Goal: Task Accomplishment & Management: Manage account settings

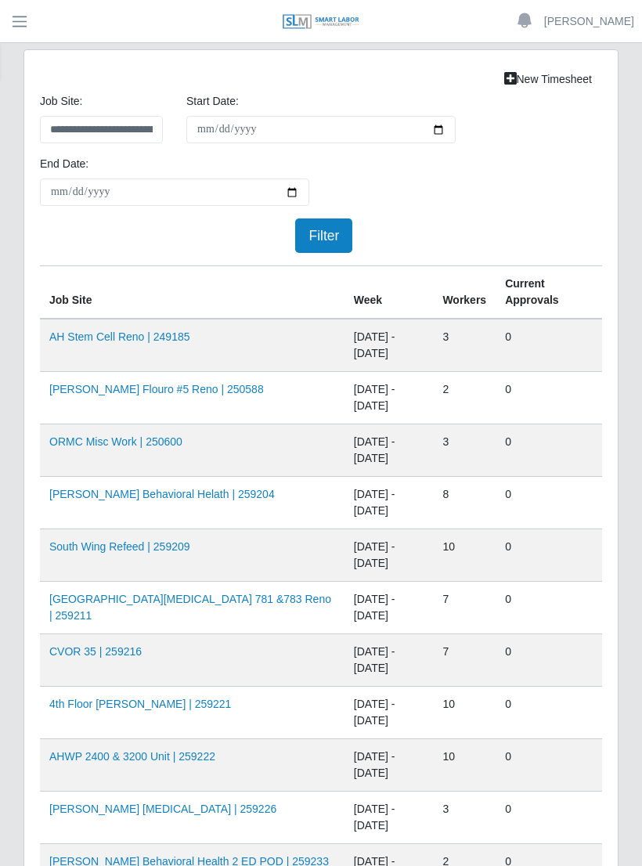
click at [205, 703] on link "4th Floor [PERSON_NAME] | 259221" at bounding box center [140, 704] width 182 height 13
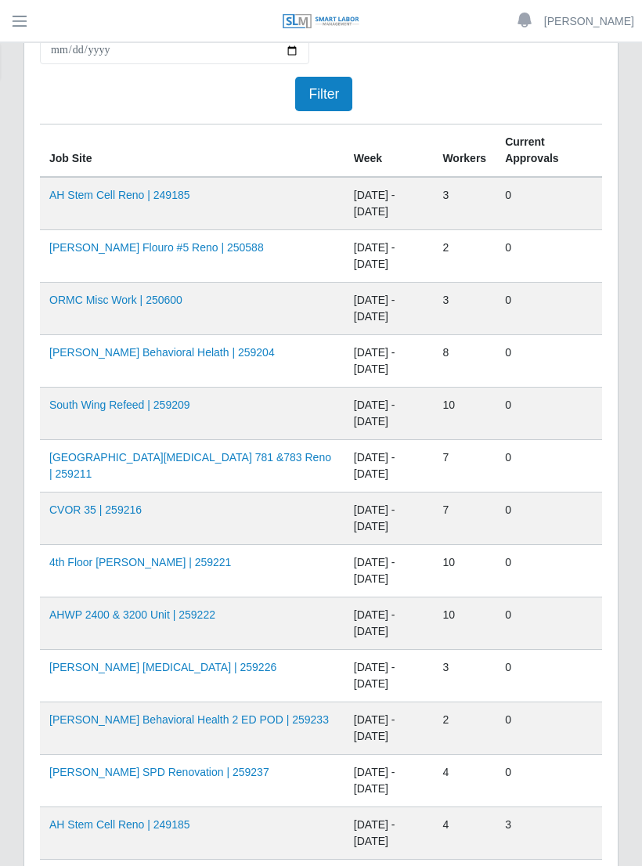
scroll to position [161, 0]
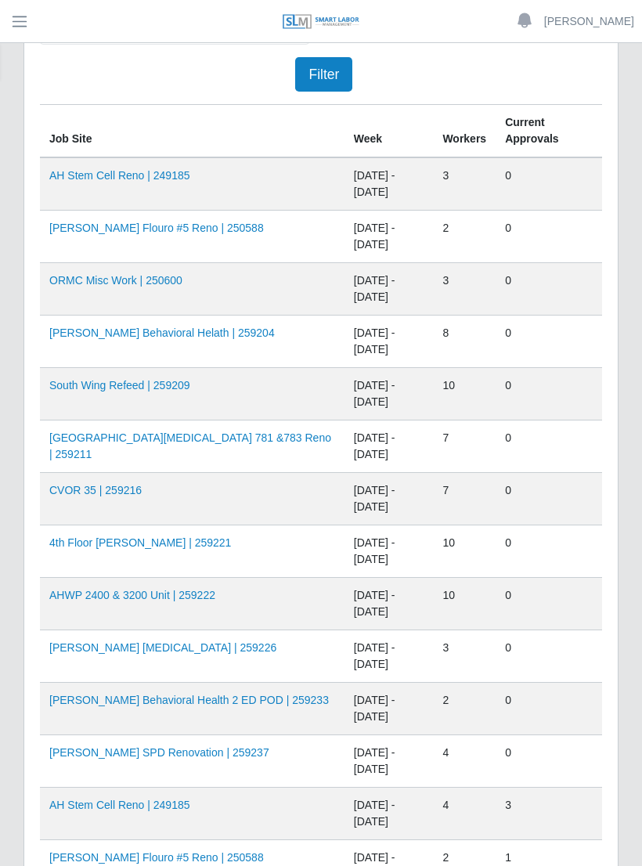
click at [208, 695] on link "[PERSON_NAME] Behavioral Health 2 ED POD | 259233" at bounding box center [189, 700] width 280 height 13
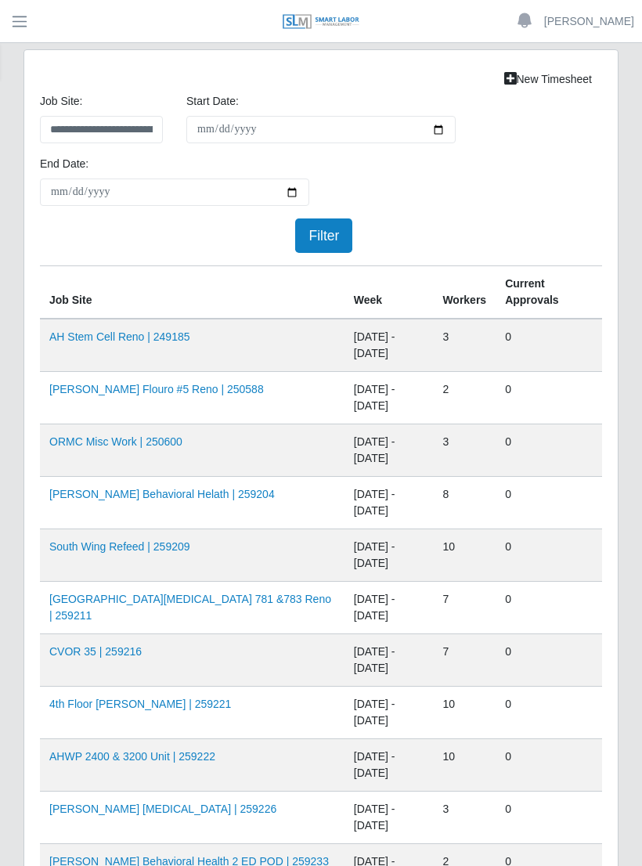
scroll to position [186, 0]
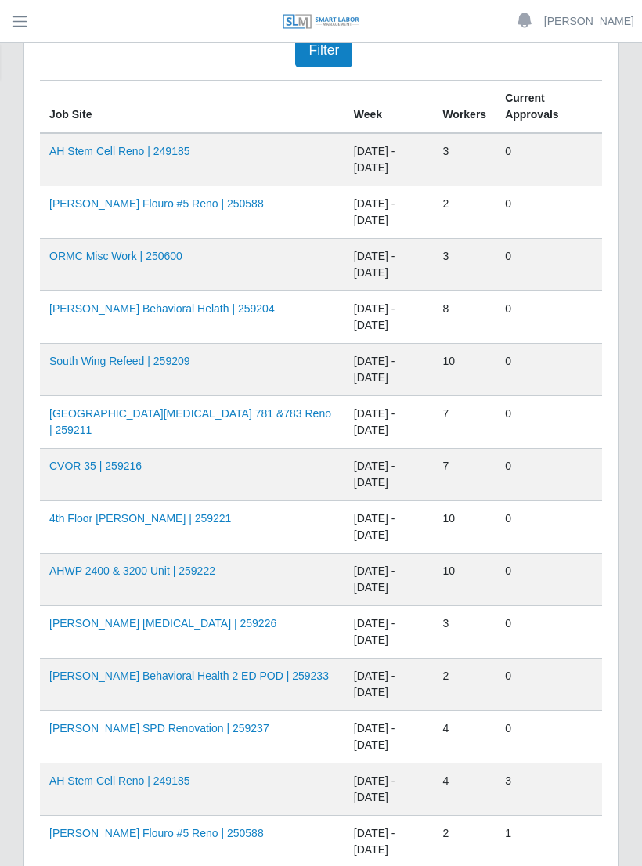
click at [174, 365] on link "South Wing Refeed | 259209" at bounding box center [119, 361] width 141 height 13
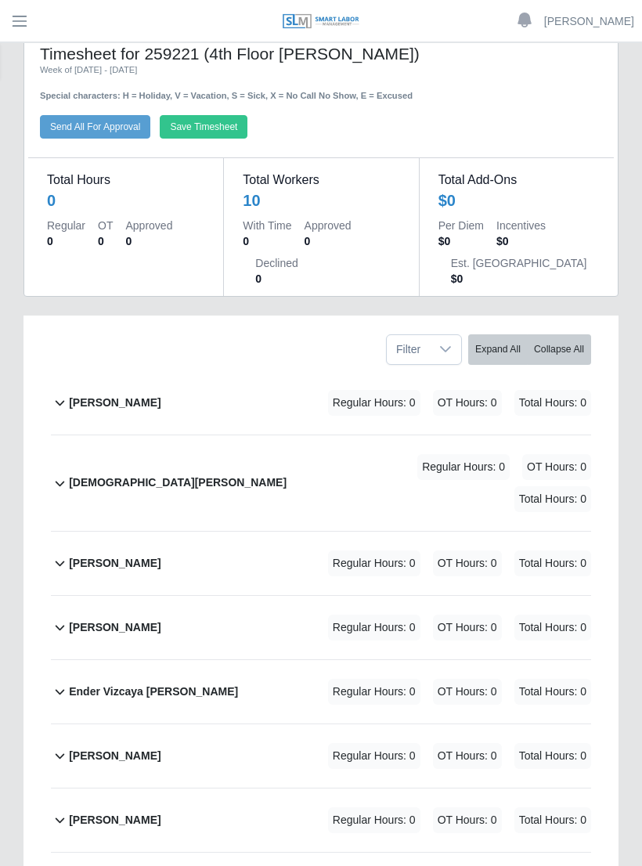
scroll to position [34, 0]
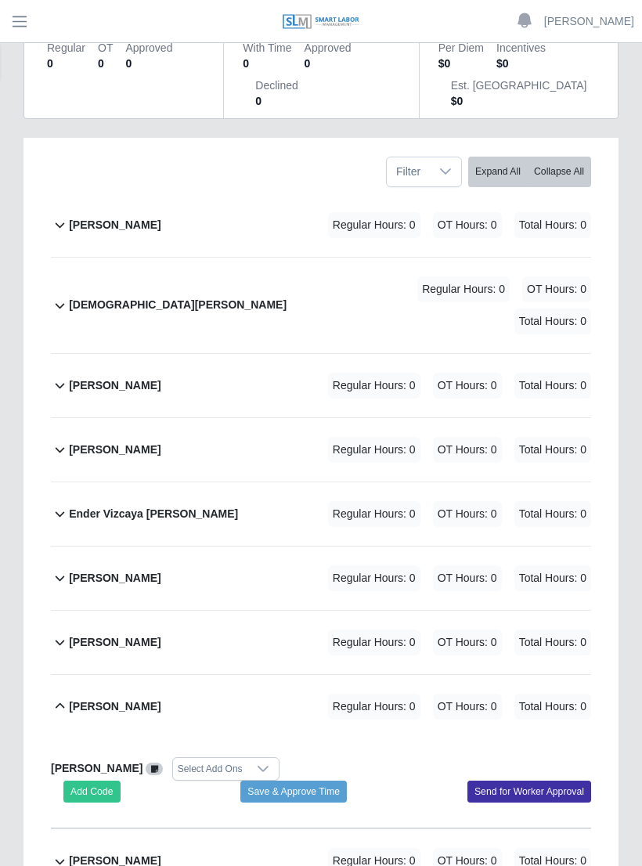
scroll to position [215, 0]
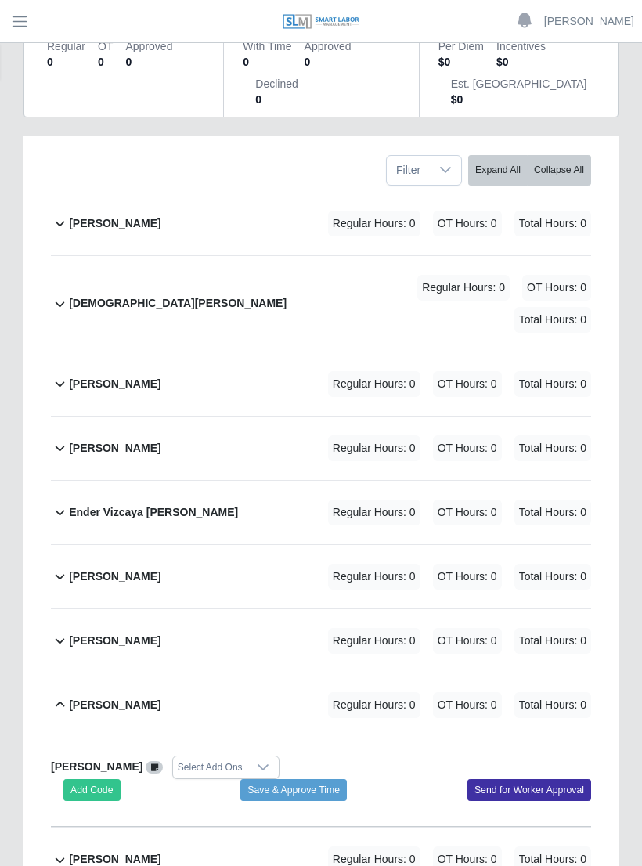
click at [92, 779] on button "Add Code" at bounding box center [91, 790] width 57 height 22
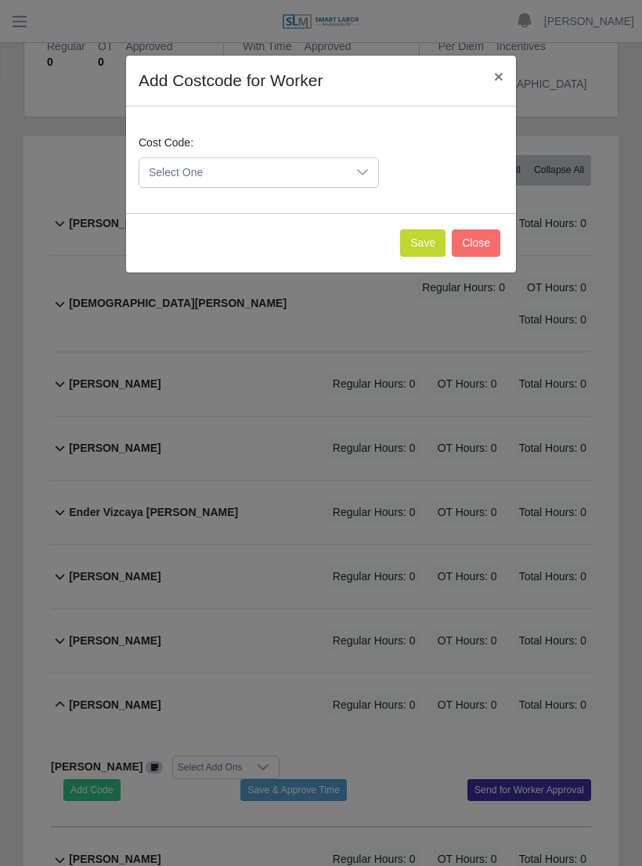
click at [367, 174] on icon at bounding box center [362, 172] width 13 height 13
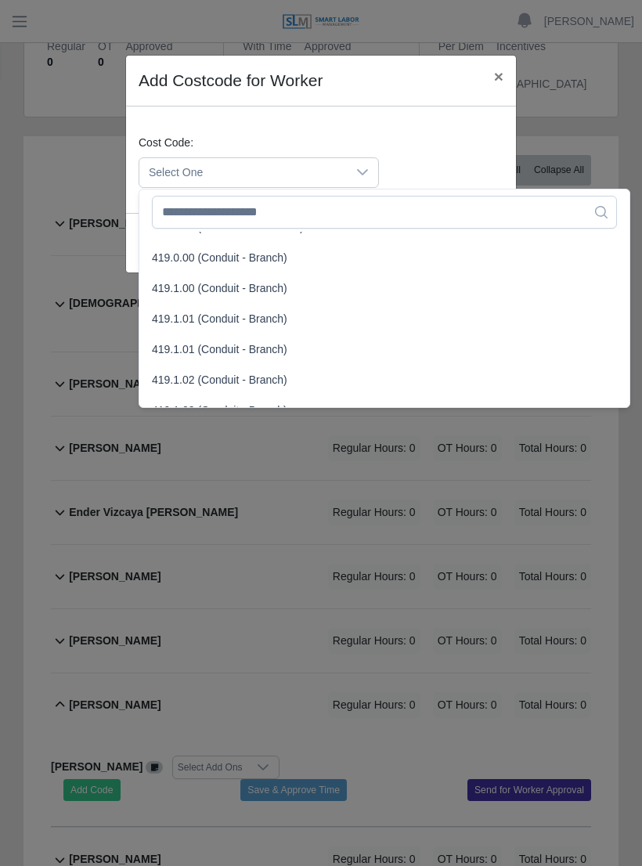
scroll to position [877, 0]
click at [172, 285] on span "419.1.00 (Conduit - Branch)" at bounding box center [220, 289] width 136 height 16
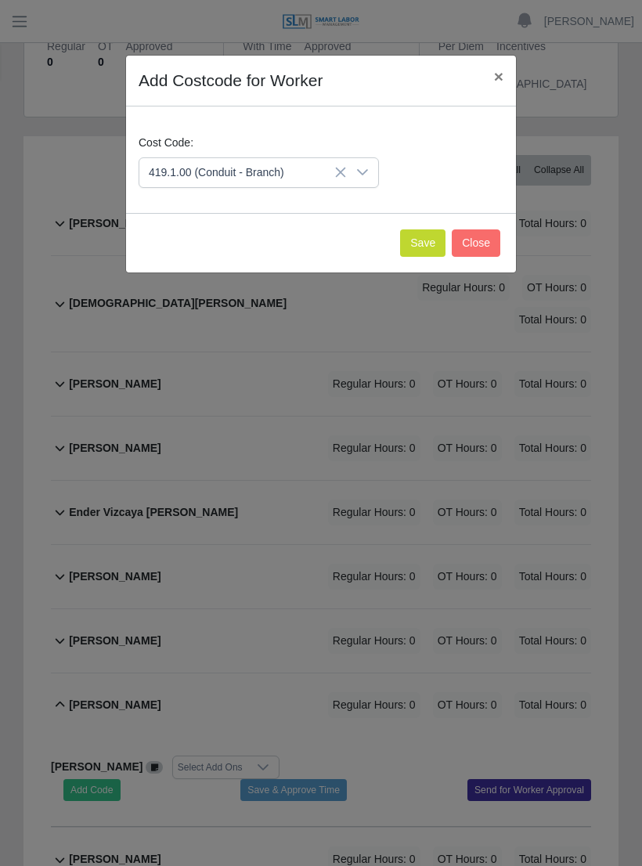
click at [414, 244] on button "Save" at bounding box center [422, 243] width 45 height 27
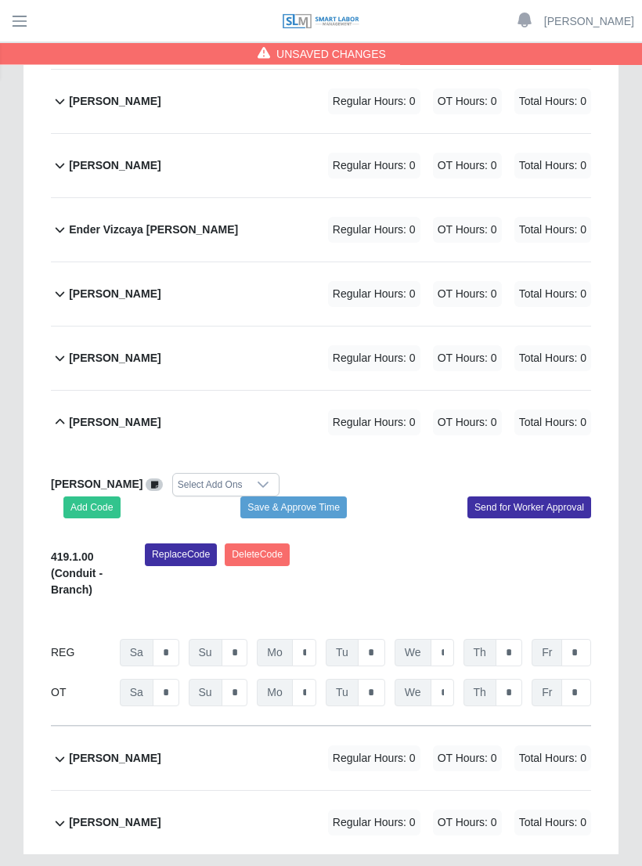
scroll to position [497, 0]
click at [172, 679] on input "*" at bounding box center [166, 692] width 27 height 27
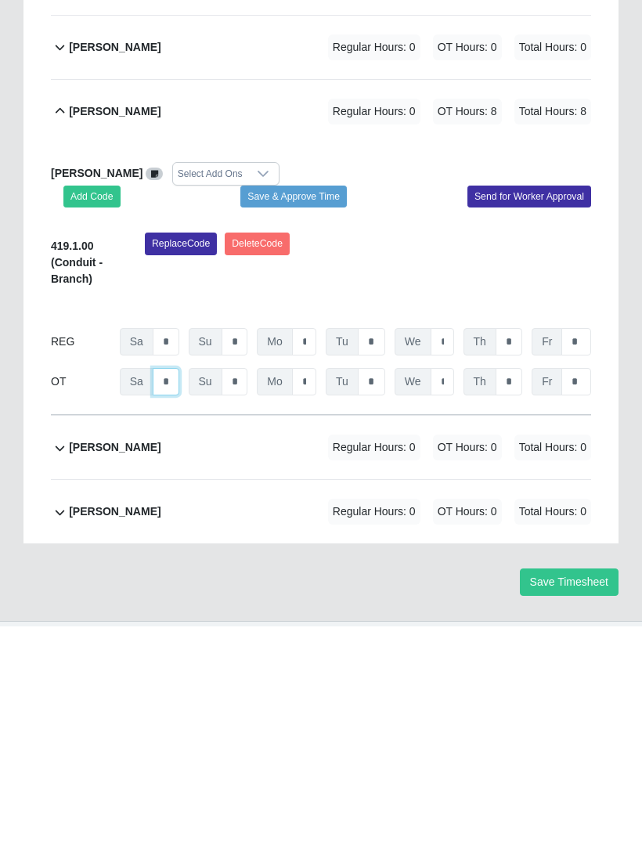
type input "*"
click at [315, 608] on input "*" at bounding box center [304, 621] width 24 height 27
click at [316, 568] on input "*" at bounding box center [304, 581] width 24 height 27
type input "*"
click at [378, 568] on input "*" at bounding box center [371, 581] width 27 height 27
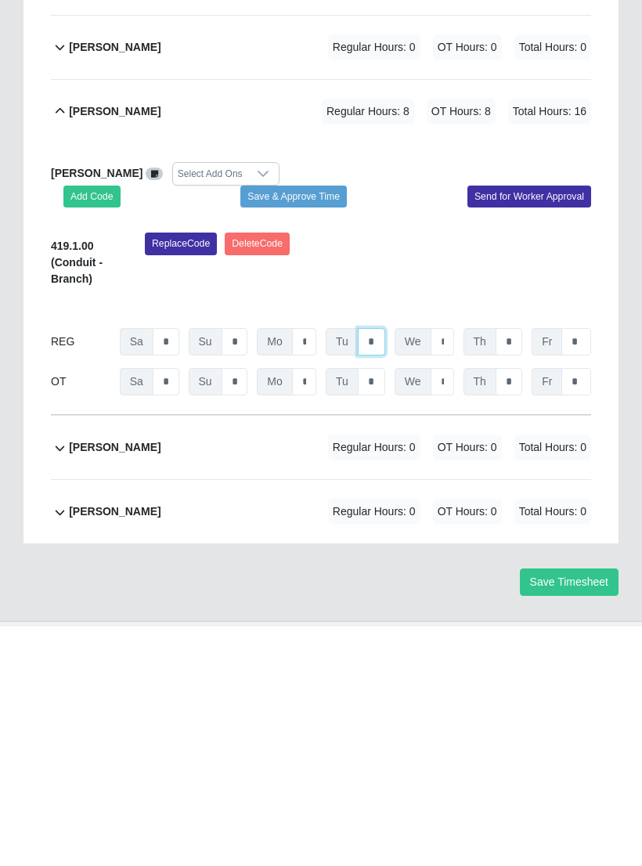
type input "*"
click at [446, 568] on input "*" at bounding box center [442, 581] width 23 height 27
type input "*"
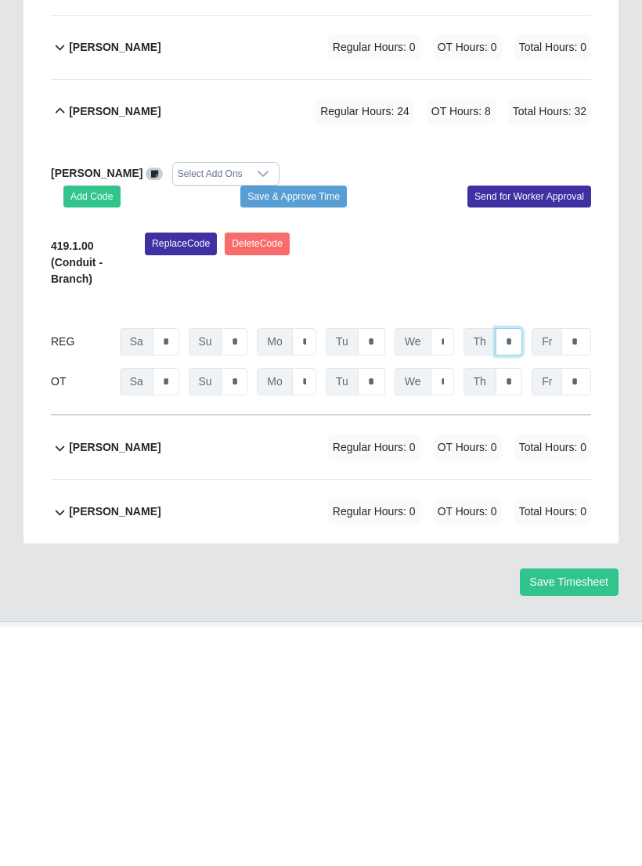
click at [518, 568] on input "*" at bounding box center [509, 581] width 27 height 27
type input "*"
click at [589, 568] on input "*" at bounding box center [577, 581] width 30 height 27
type input "*"
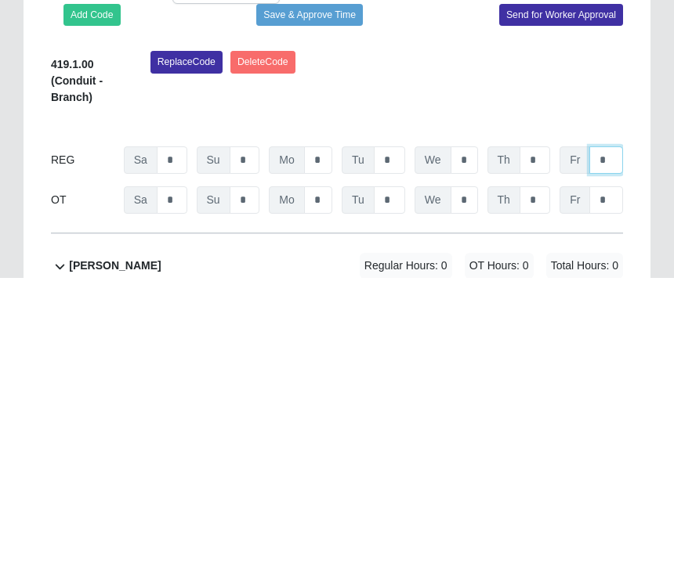
scroll to position [655, 0]
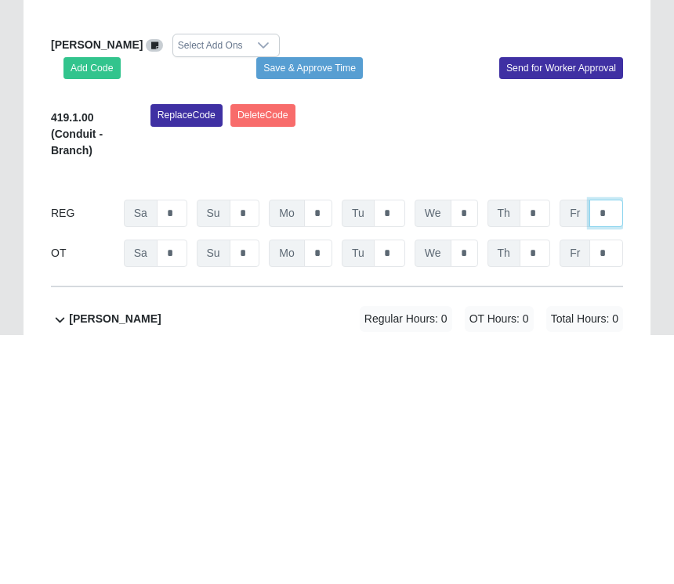
type input "*"
click at [333, 307] on button "Save & Approve Time" at bounding box center [309, 318] width 107 height 22
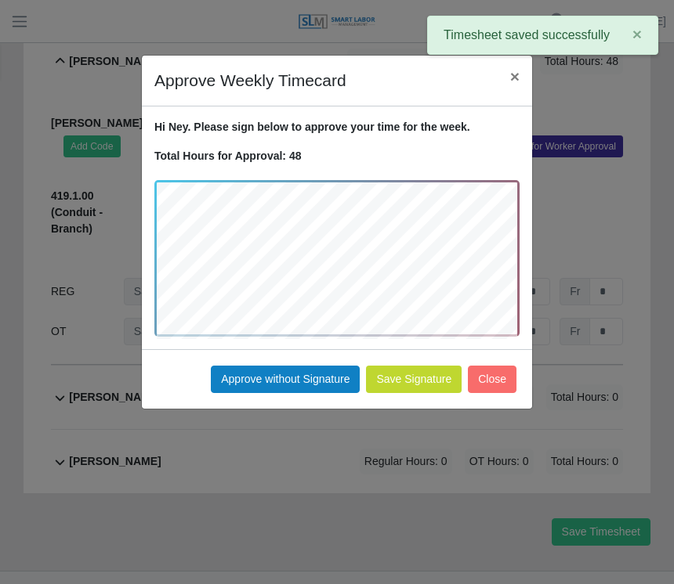
click at [305, 373] on button "Approve without Signature" at bounding box center [285, 379] width 149 height 27
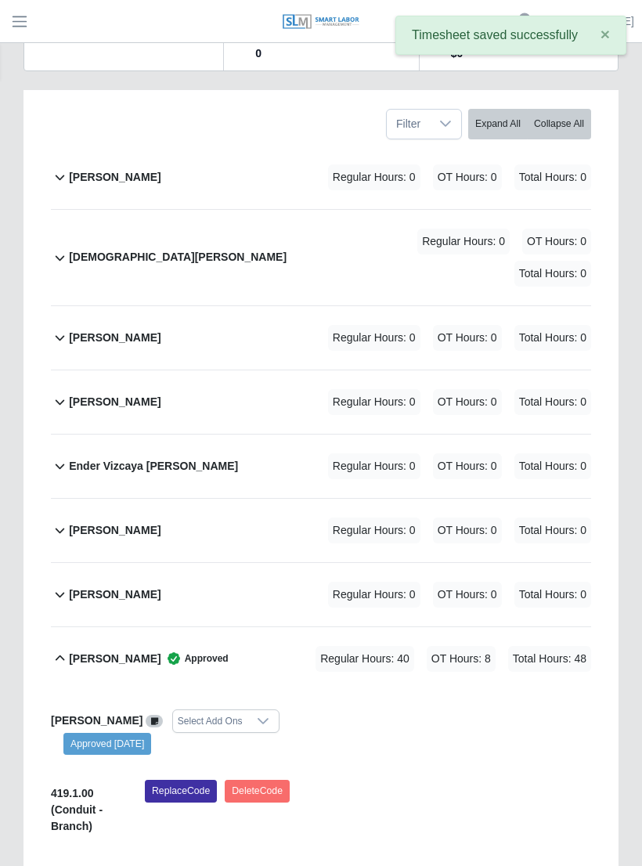
scroll to position [0, 0]
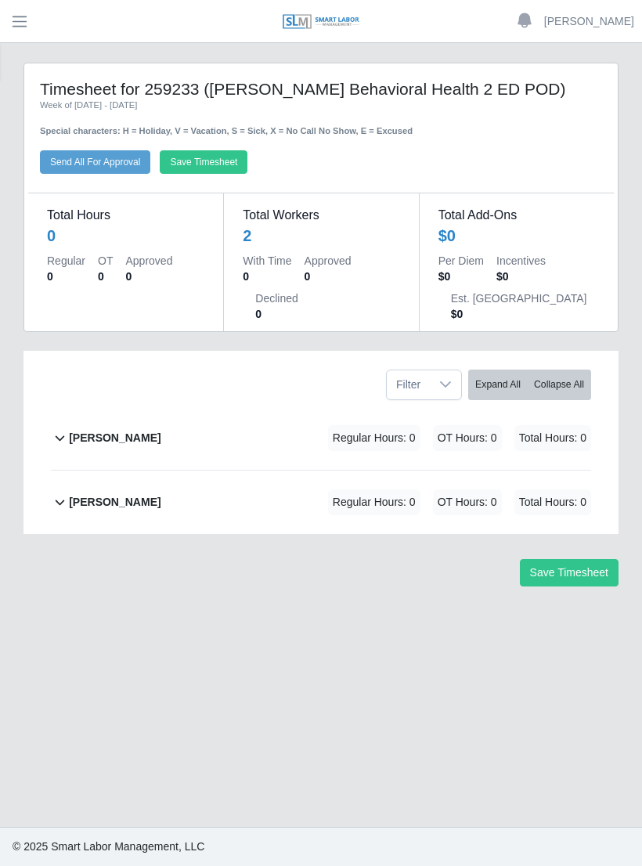
click at [161, 433] on b "[PERSON_NAME]" at bounding box center [115, 438] width 92 height 16
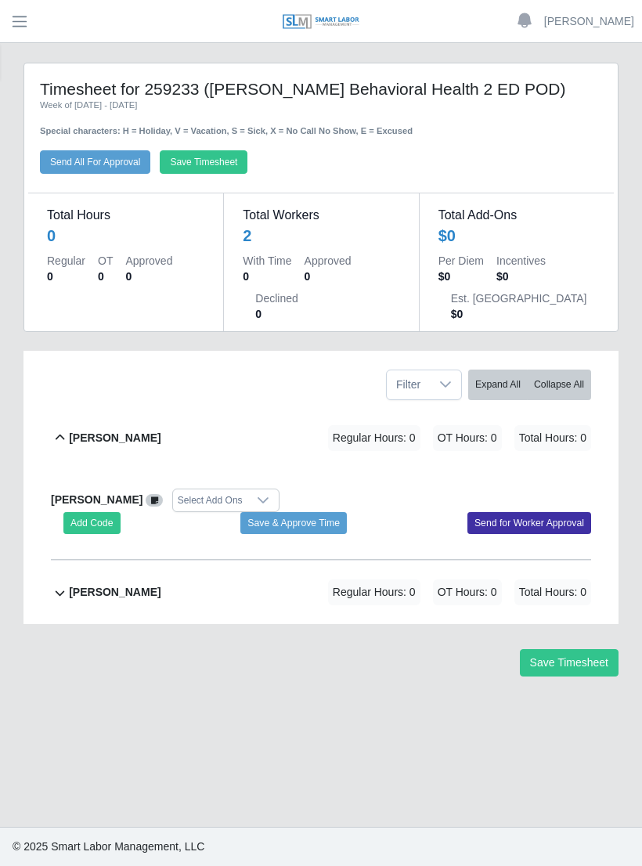
click at [103, 534] on button "Add Code" at bounding box center [91, 523] width 57 height 22
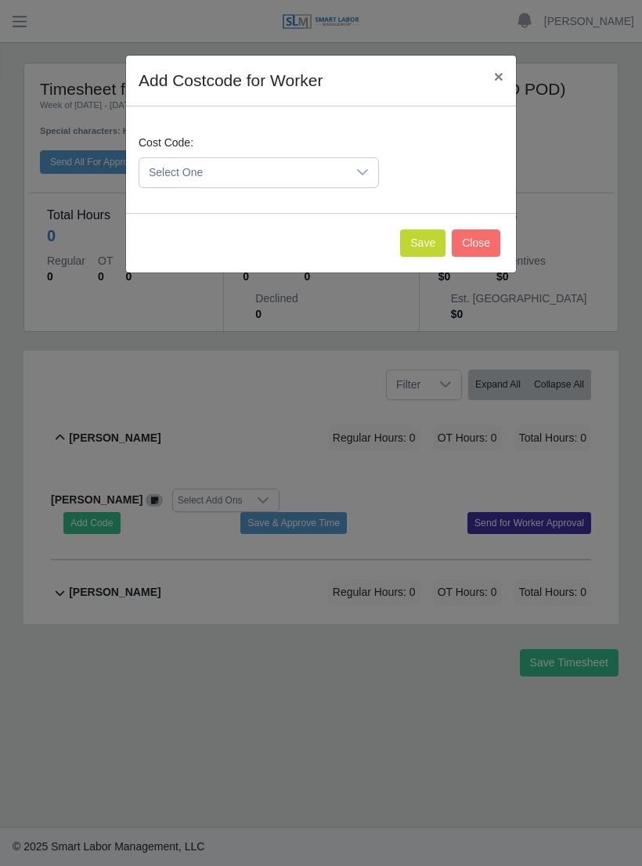
click at [364, 177] on icon at bounding box center [362, 172] width 13 height 13
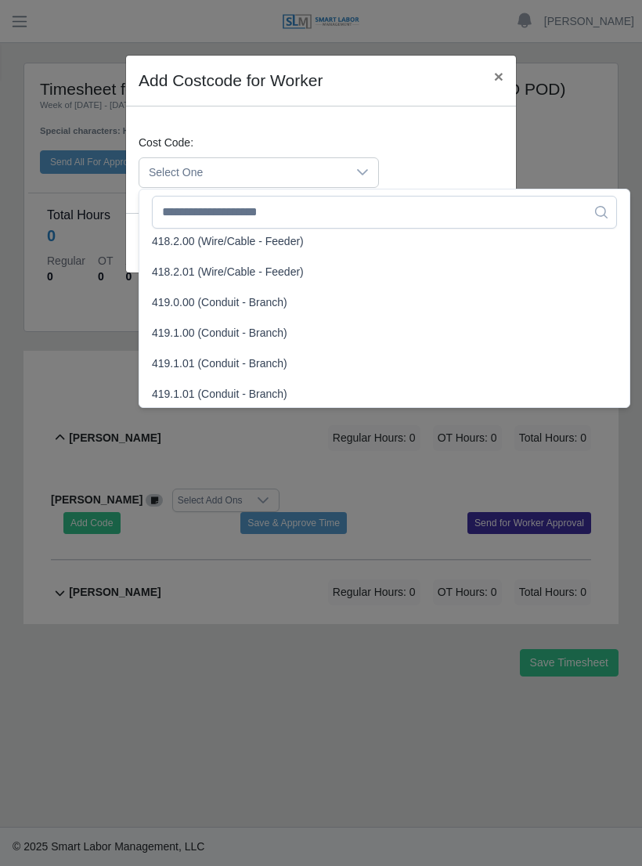
scroll to position [847, 0]
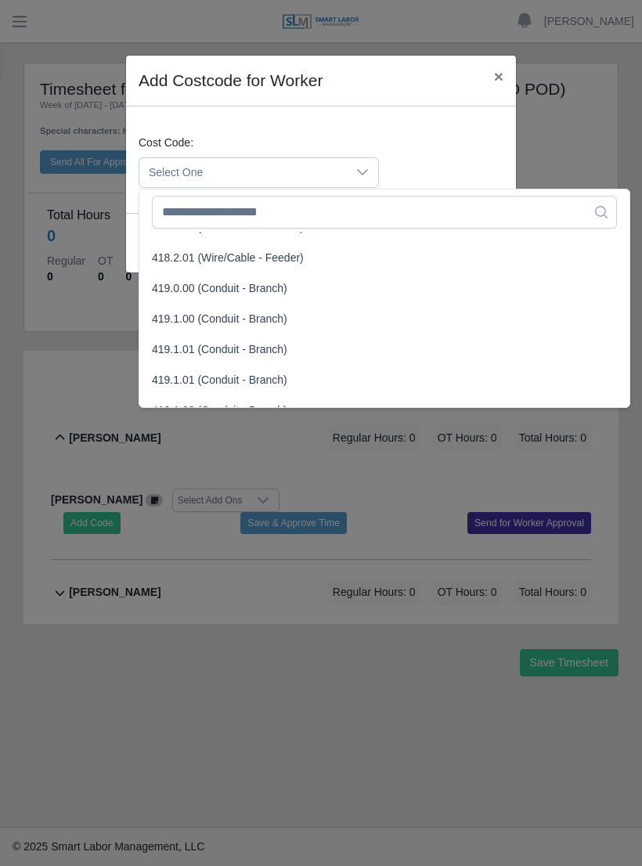
click at [219, 314] on span "419.1.00 (Conduit - Branch)" at bounding box center [220, 319] width 136 height 16
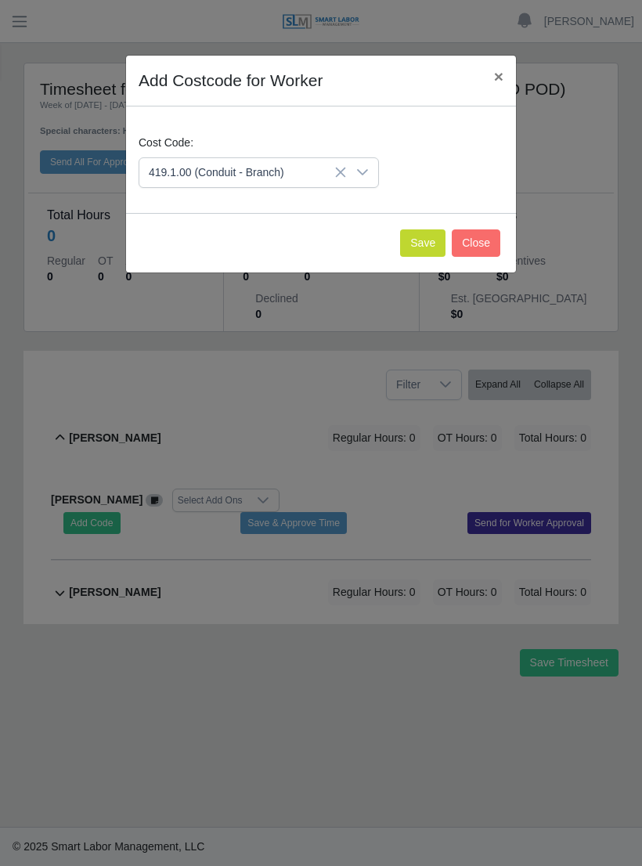
click at [428, 240] on button "Save" at bounding box center [422, 243] width 45 height 27
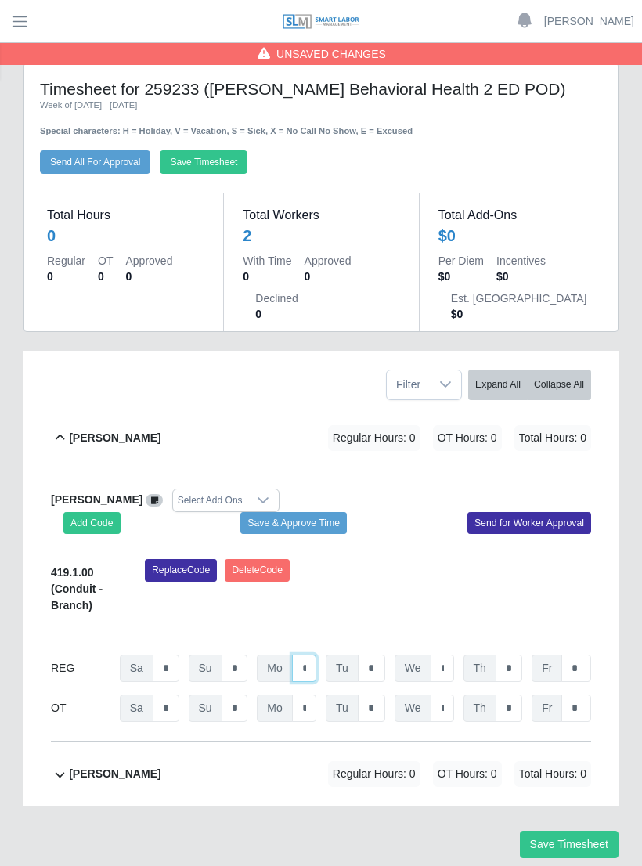
click at [309, 682] on input "*" at bounding box center [304, 668] width 24 height 27
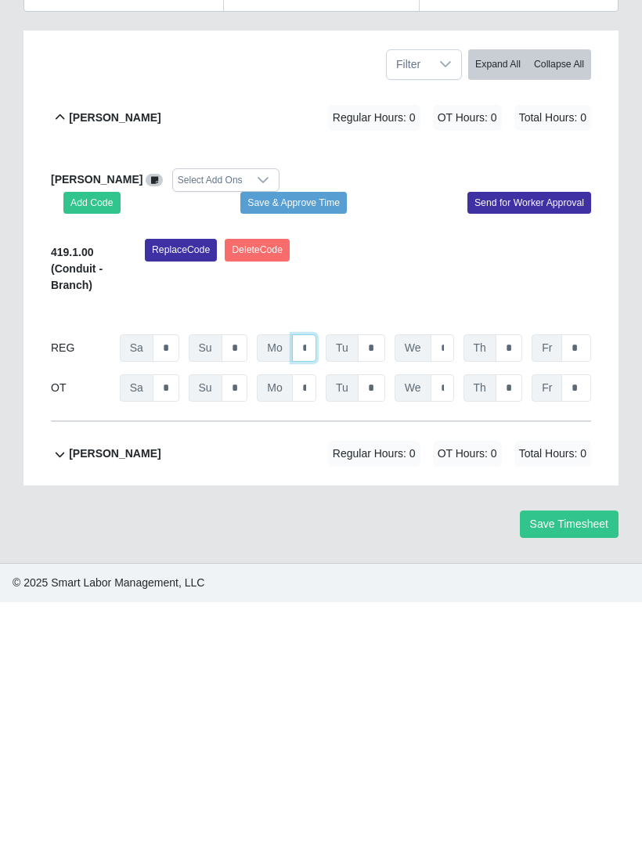
type input "*"
click at [383, 598] on input "*" at bounding box center [371, 611] width 27 height 27
type input "*"
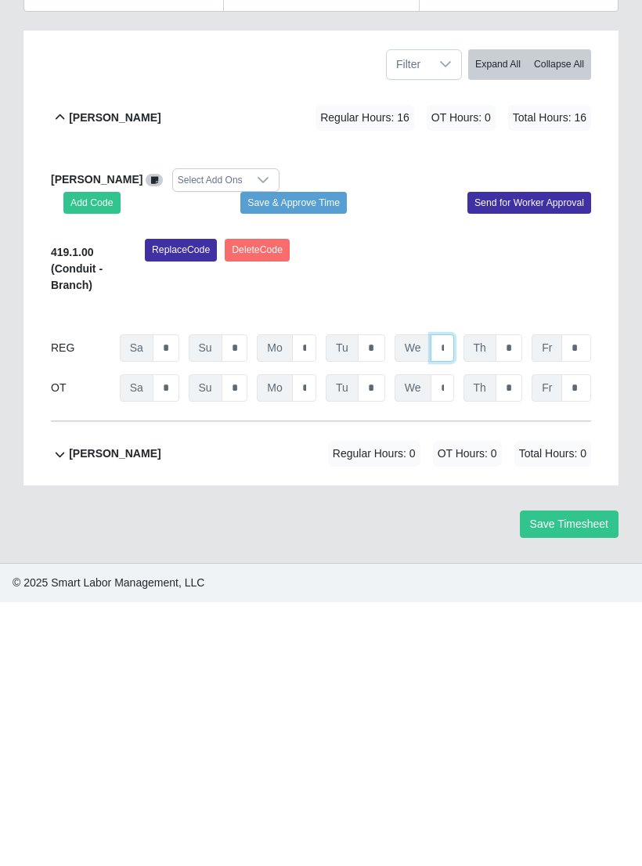
click at [447, 598] on input "*" at bounding box center [442, 611] width 23 height 27
type input "*"
click at [515, 598] on input "*" at bounding box center [509, 611] width 27 height 27
type input "*"
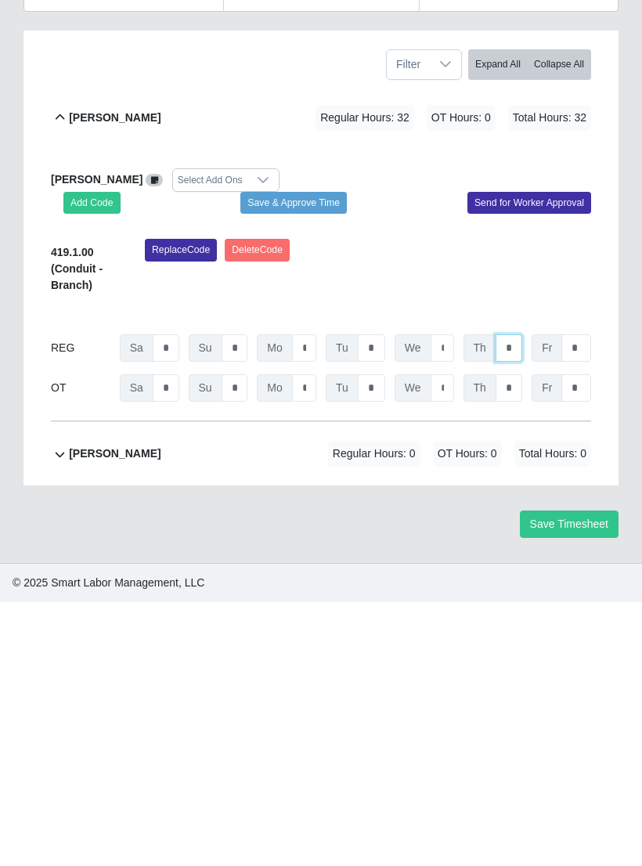
type input "*"
click at [584, 598] on input "*" at bounding box center [577, 611] width 30 height 27
type input "*"
click at [309, 456] on button "Save & Approve Time" at bounding box center [293, 467] width 107 height 22
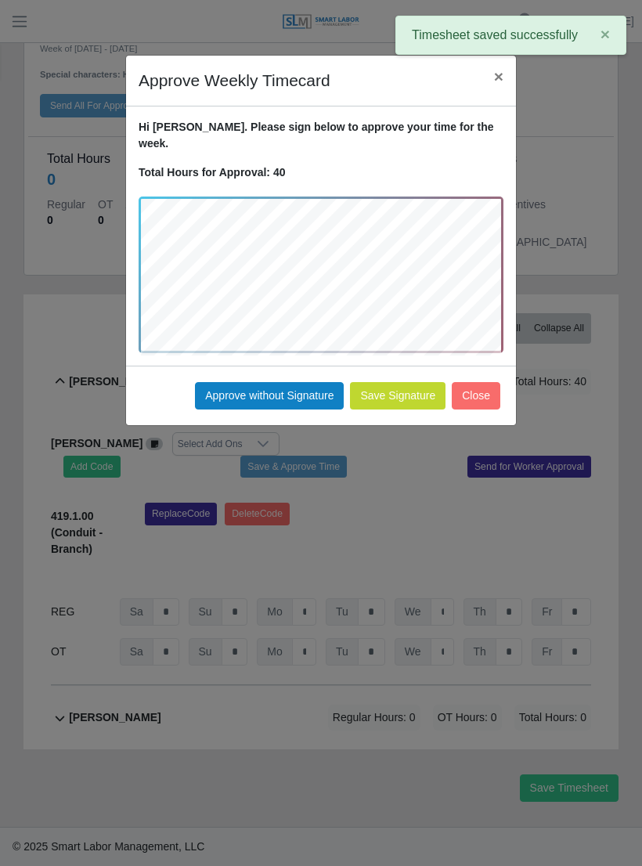
click at [289, 382] on button "Approve without Signature" at bounding box center [269, 395] width 149 height 27
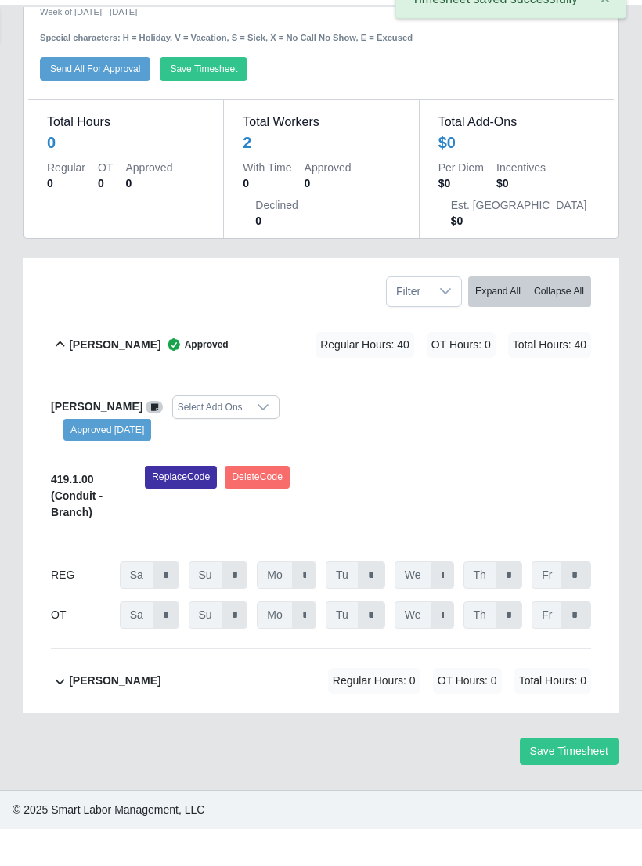
scroll to position [79, 0]
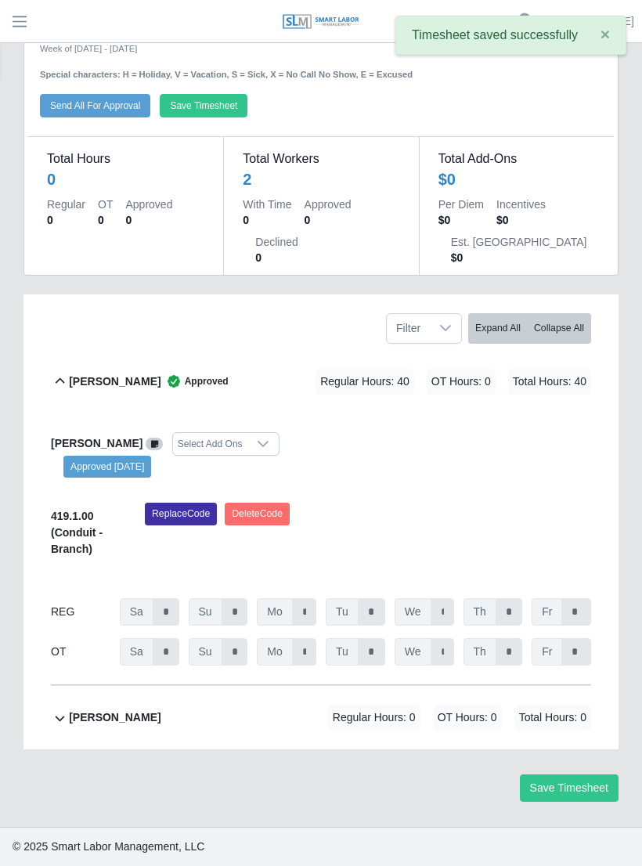
click at [120, 726] on b "Olivio Bracho" at bounding box center [115, 718] width 92 height 16
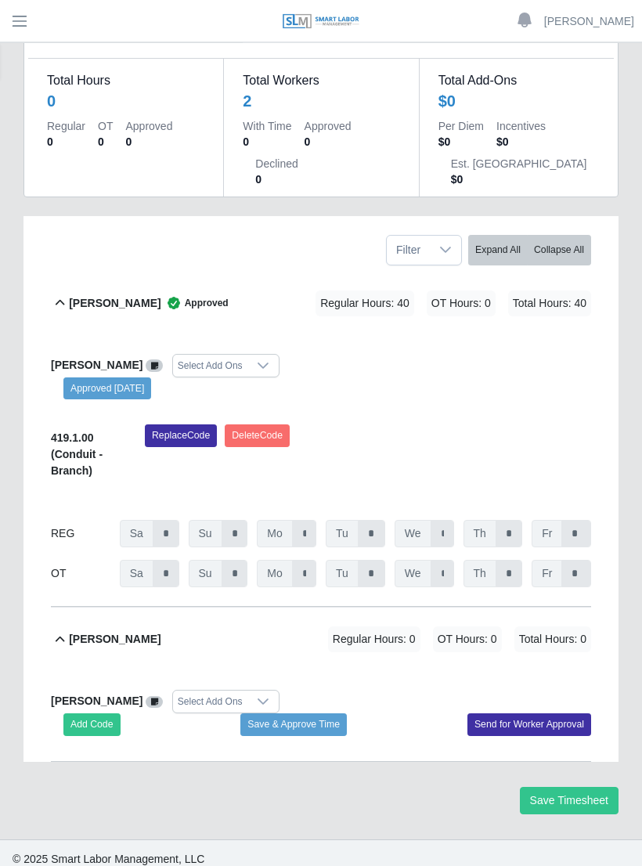
scroll to position [169, 0]
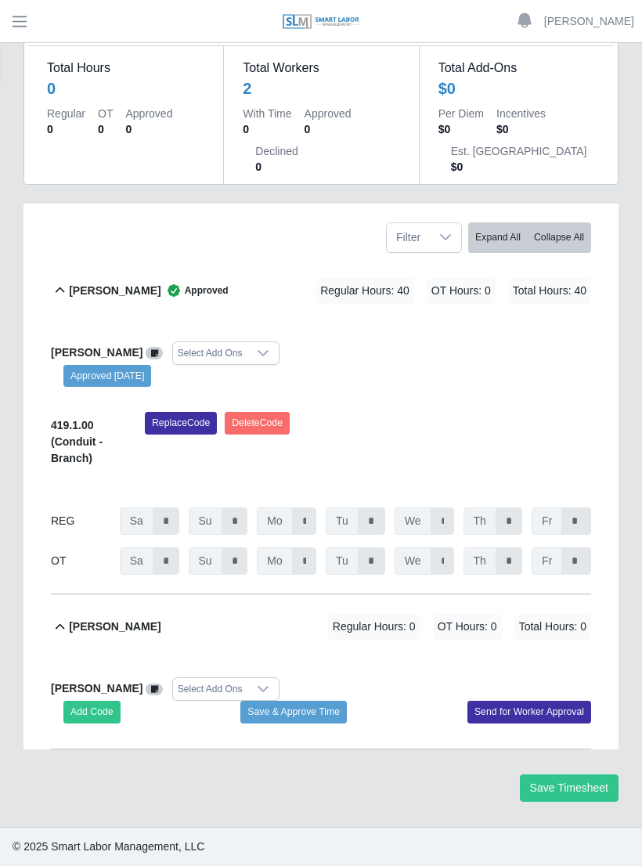
click at [103, 723] on button "Add Code" at bounding box center [91, 712] width 57 height 22
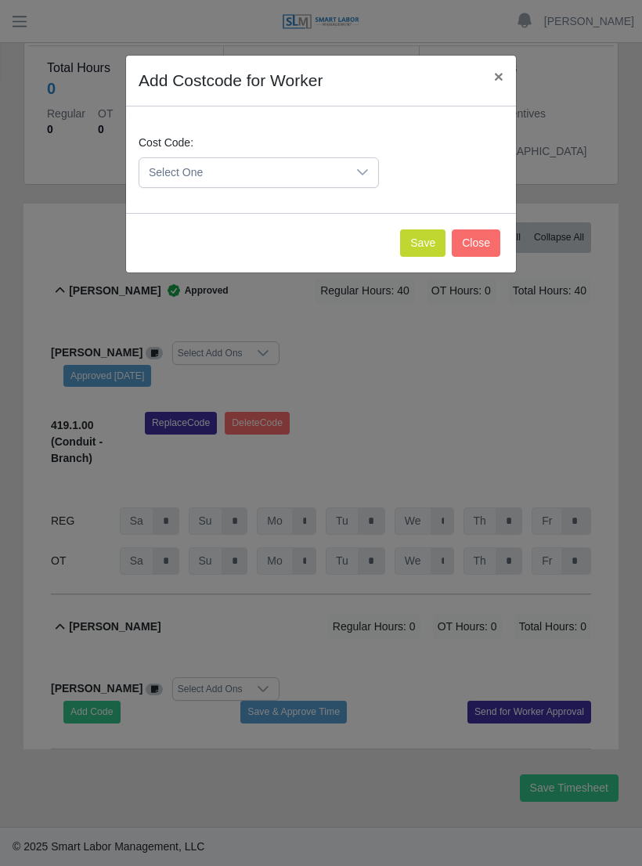
click at [367, 173] on icon at bounding box center [362, 172] width 13 height 13
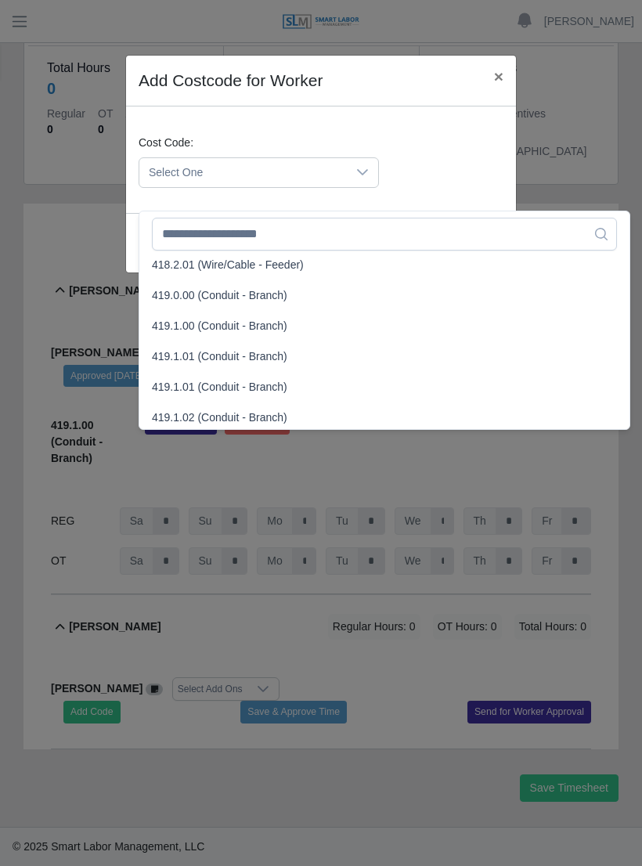
scroll to position [871, 0]
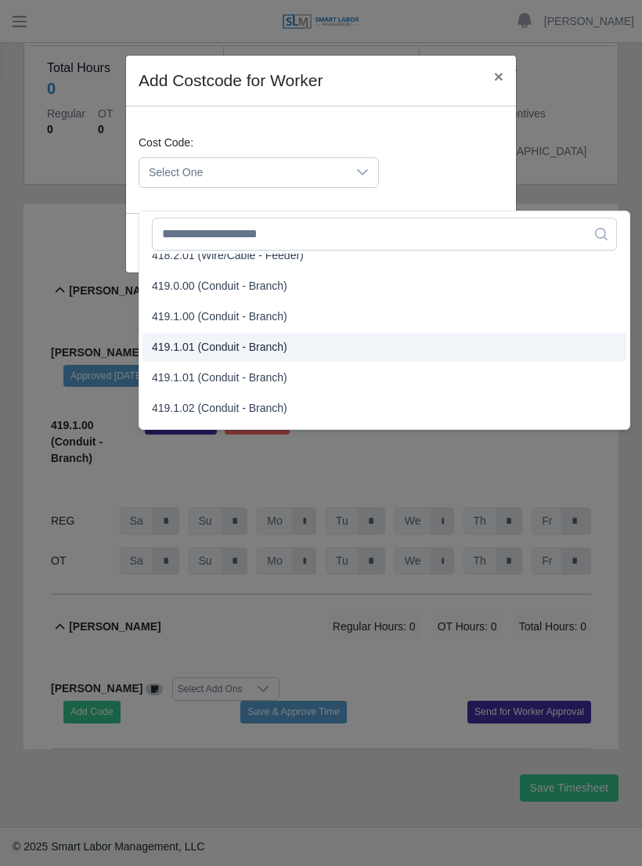
click at [217, 339] on span "419.1.01 (Conduit - Branch)" at bounding box center [220, 347] width 136 height 16
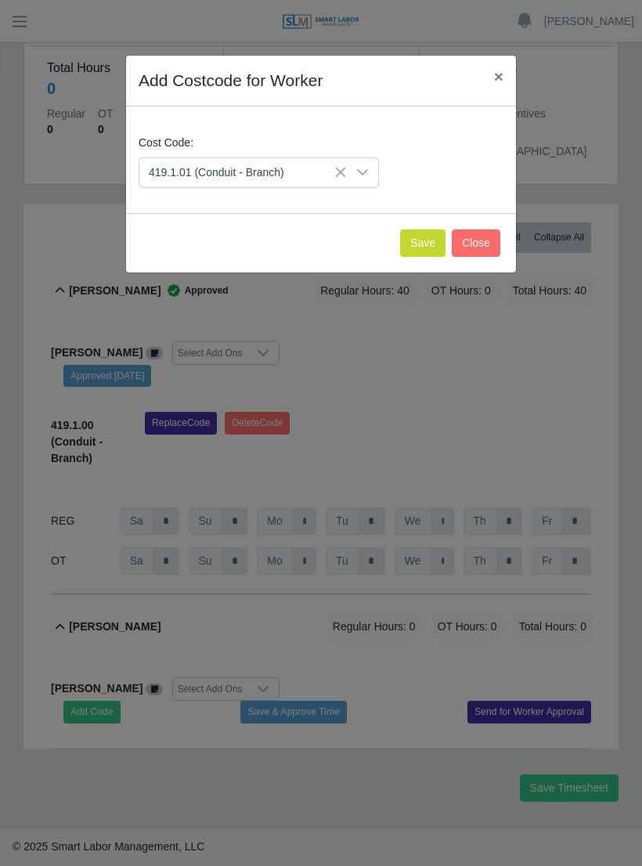
click at [425, 244] on button "Save" at bounding box center [422, 243] width 45 height 27
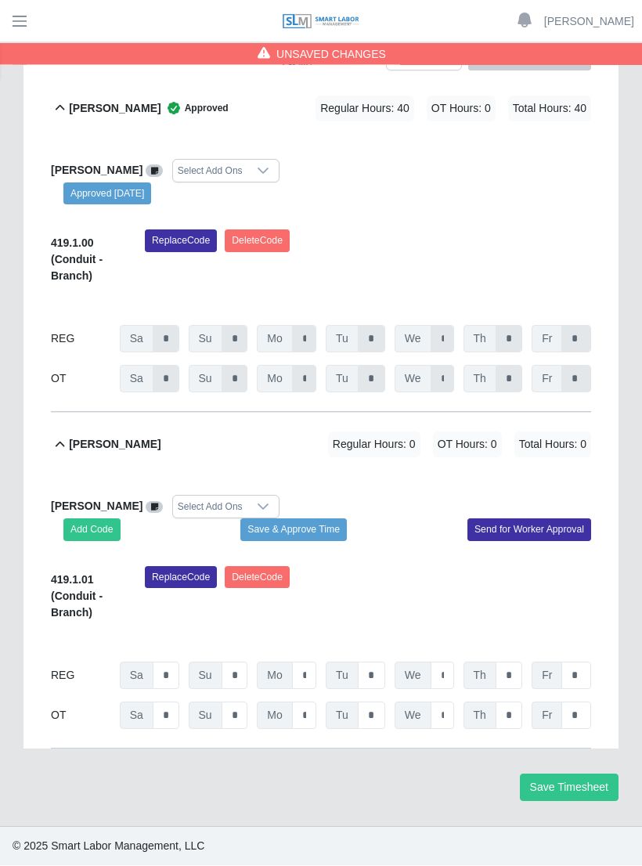
scroll to position [351, 0]
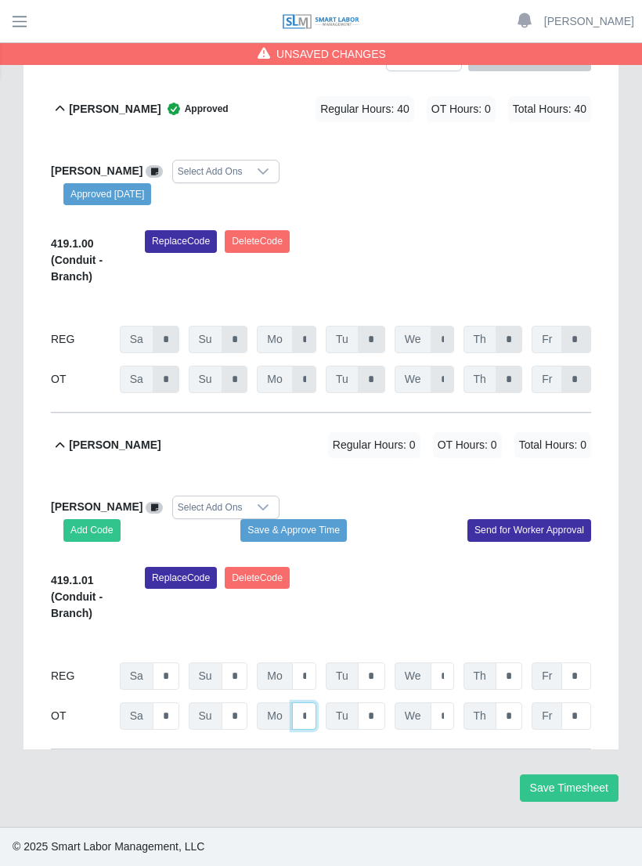
click at [315, 730] on input "*" at bounding box center [304, 716] width 24 height 27
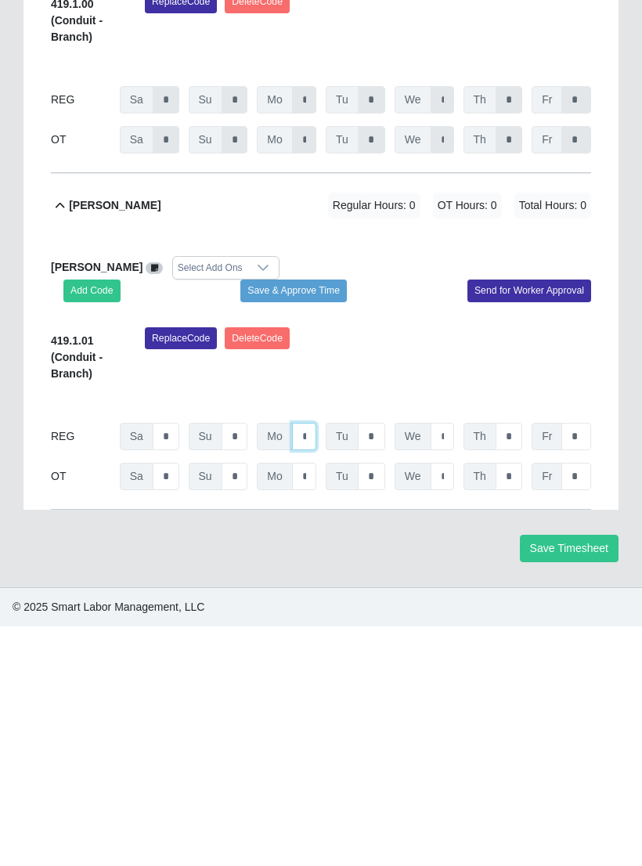
click at [312, 663] on input "*" at bounding box center [304, 676] width 24 height 27
type input "*"
click at [383, 663] on input "*" at bounding box center [371, 676] width 27 height 27
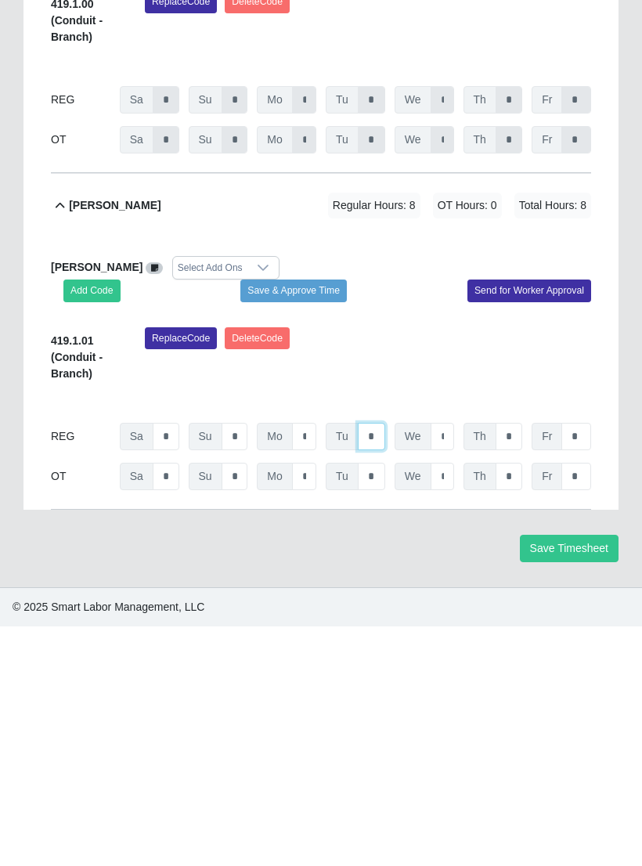
type input "*"
click at [454, 663] on input "*" at bounding box center [442, 676] width 23 height 27
type input "*"
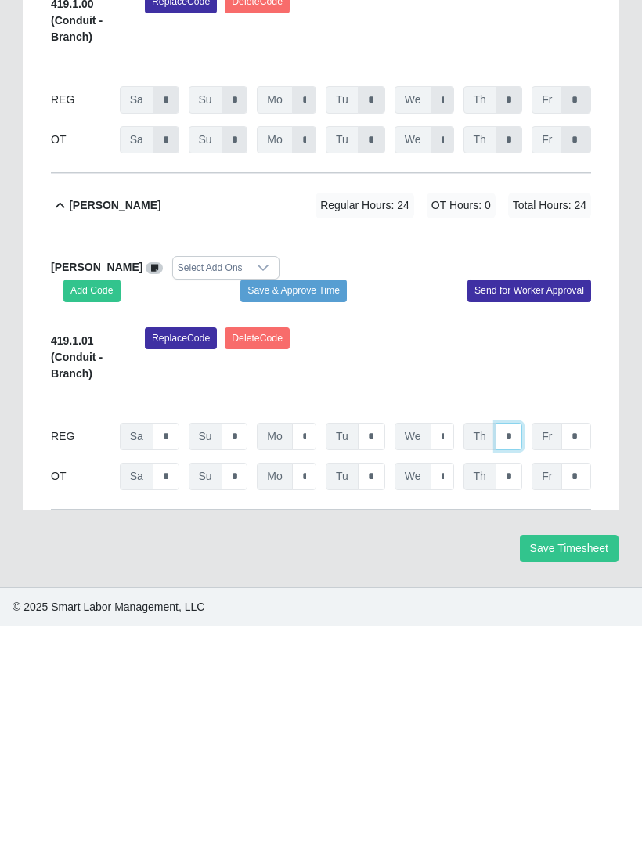
click at [515, 663] on input "*" at bounding box center [509, 676] width 27 height 27
type input "*"
click at [584, 663] on input "*" at bounding box center [577, 676] width 30 height 27
type input "*"
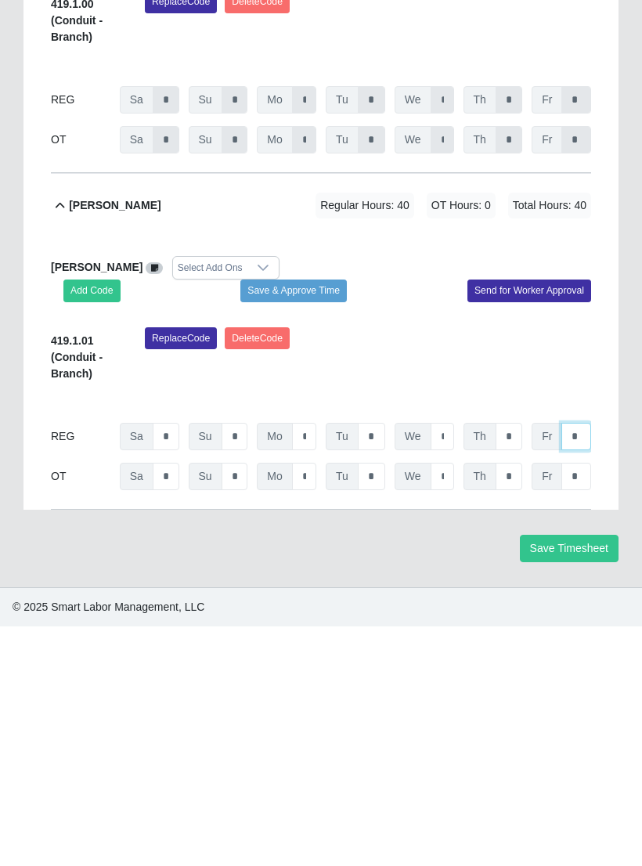
type input "*"
click at [316, 519] on button "Save & Approve Time" at bounding box center [293, 530] width 107 height 22
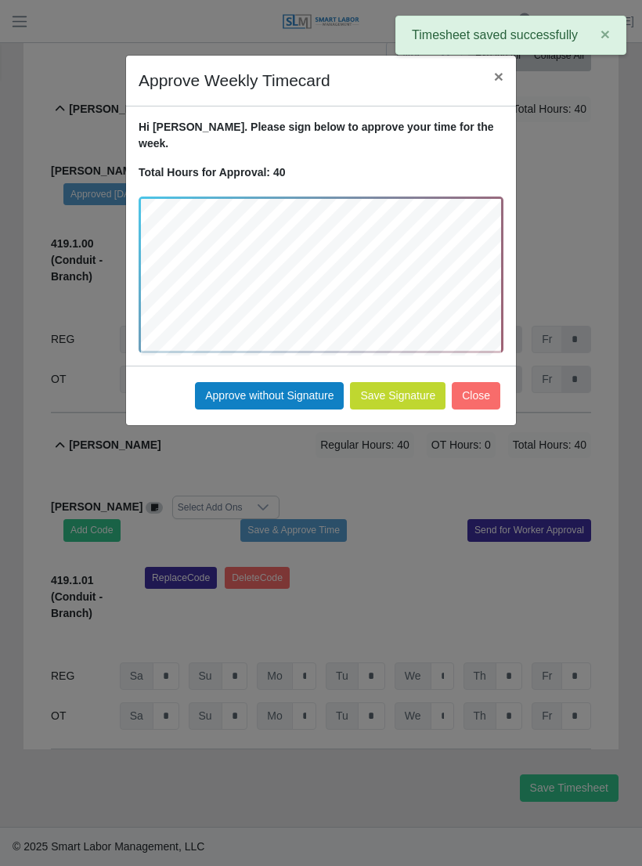
click at [299, 382] on button "Approve without Signature" at bounding box center [269, 395] width 149 height 27
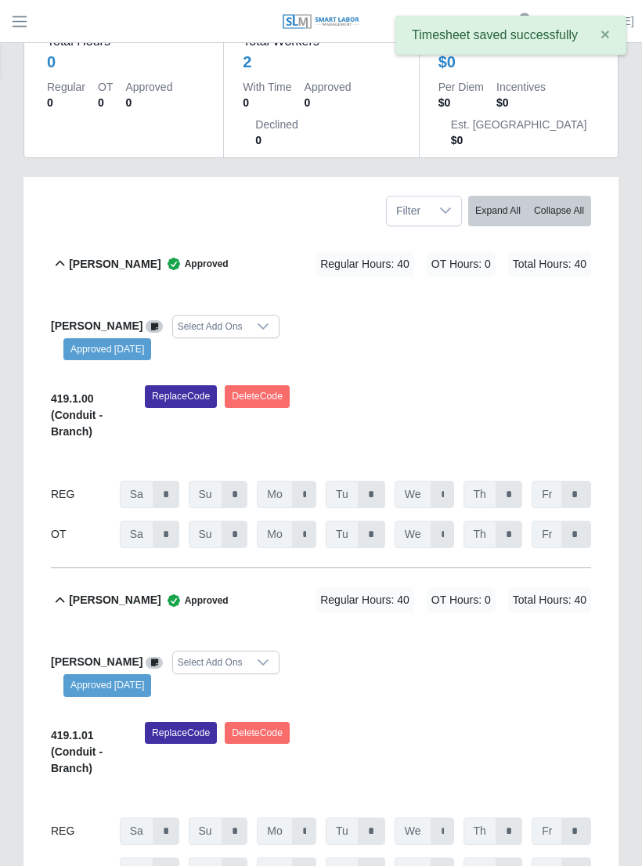
scroll to position [0, 0]
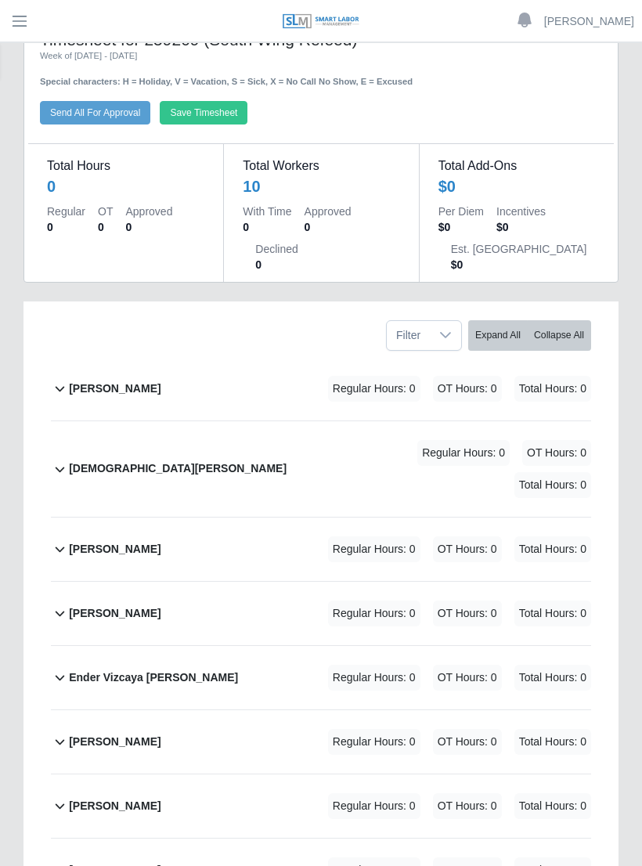
click at [186, 804] on div "[PERSON_NAME] Regular Hours: 0 OT Hours: 0 Total Hours: 0" at bounding box center [330, 806] width 522 height 63
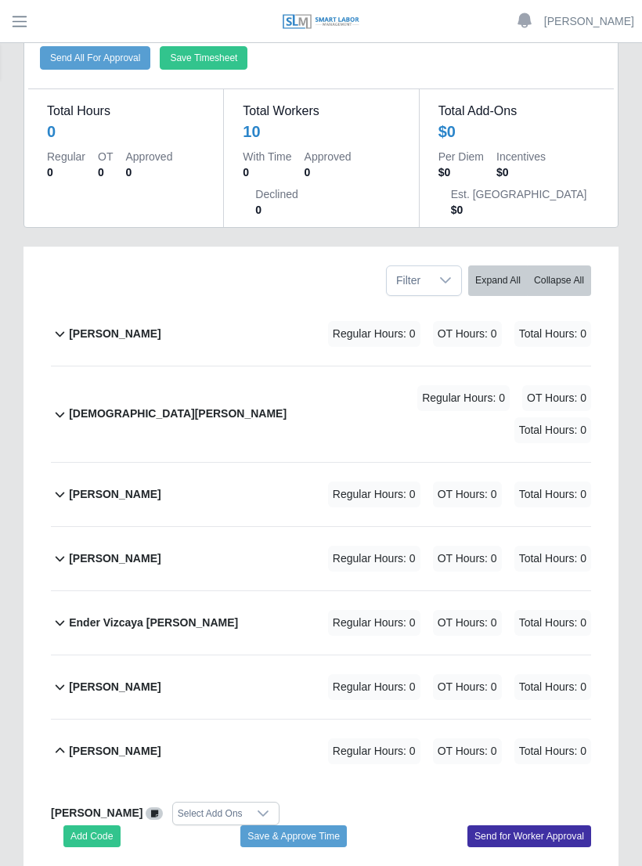
scroll to position [111, 0]
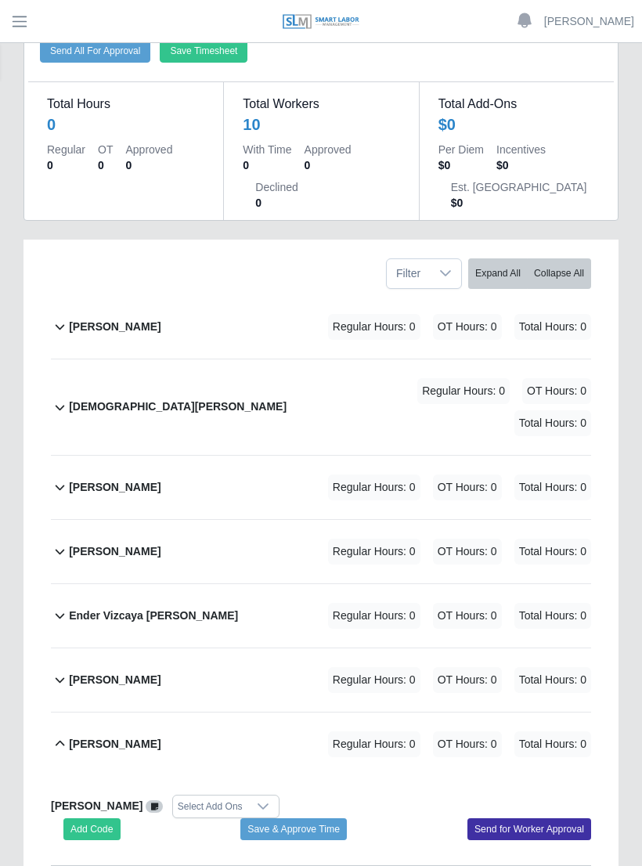
click at [257, 801] on icon at bounding box center [263, 807] width 13 height 13
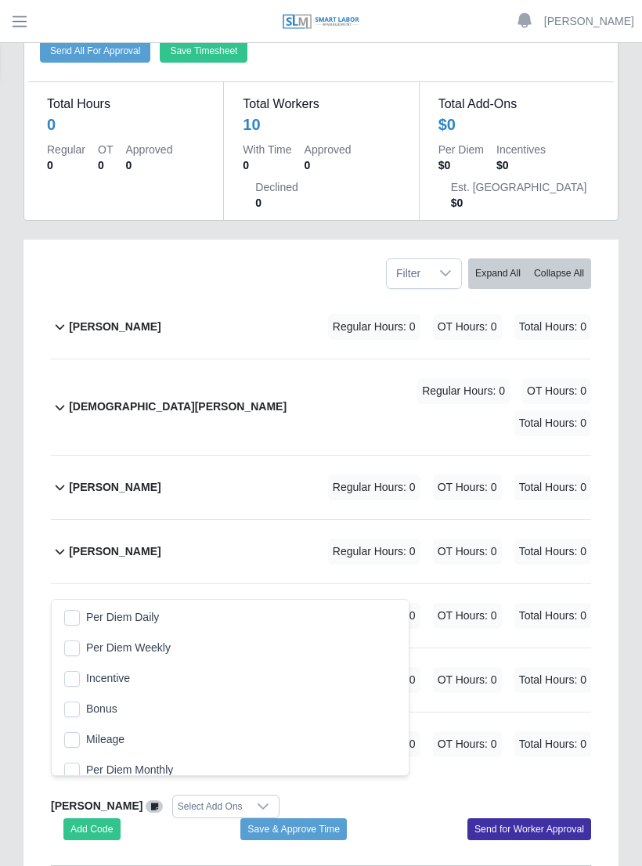
scroll to position [16, 11]
click at [316, 680] on li "Incentive" at bounding box center [230, 678] width 351 height 29
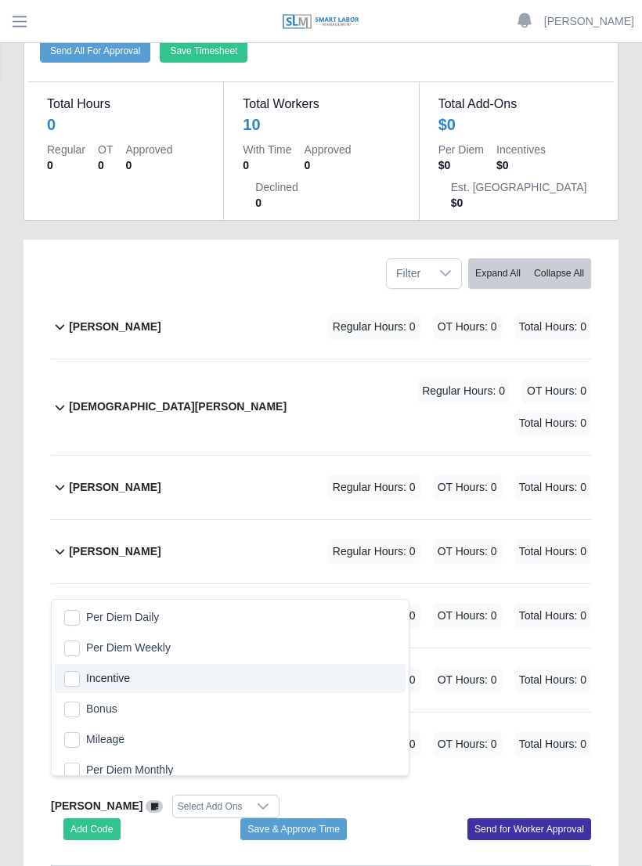
click at [400, 819] on div "Add Code Save & Approve Time Send for Worker Approval" at bounding box center [321, 830] width 564 height 22
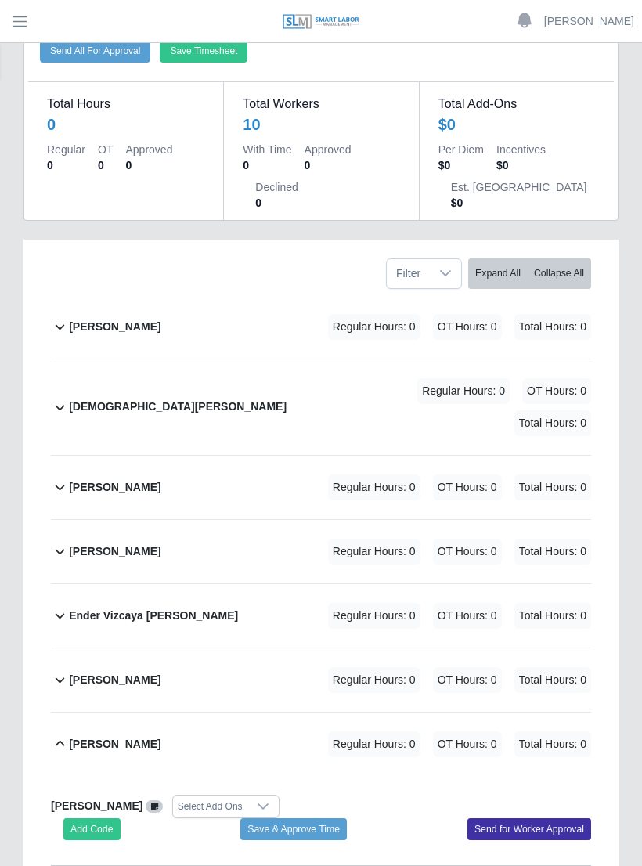
click at [257, 801] on icon at bounding box center [263, 807] width 13 height 13
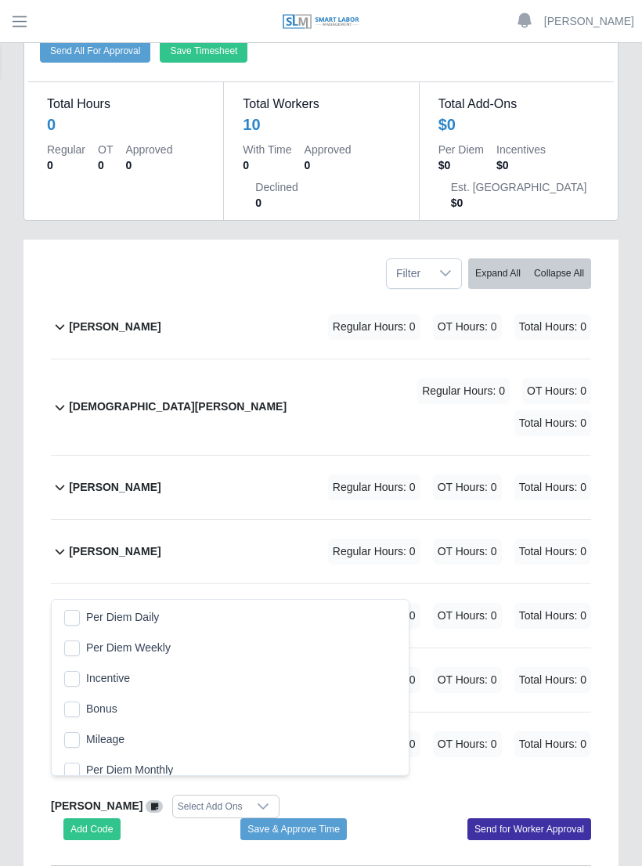
click at [103, 819] on button "Add Code" at bounding box center [91, 830] width 57 height 22
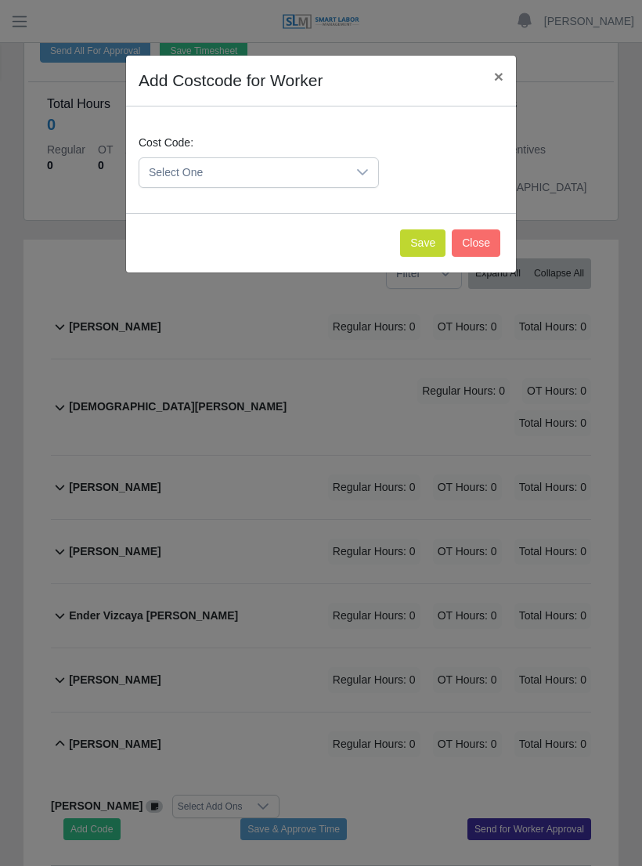
click at [364, 181] on div at bounding box center [362, 172] width 31 height 29
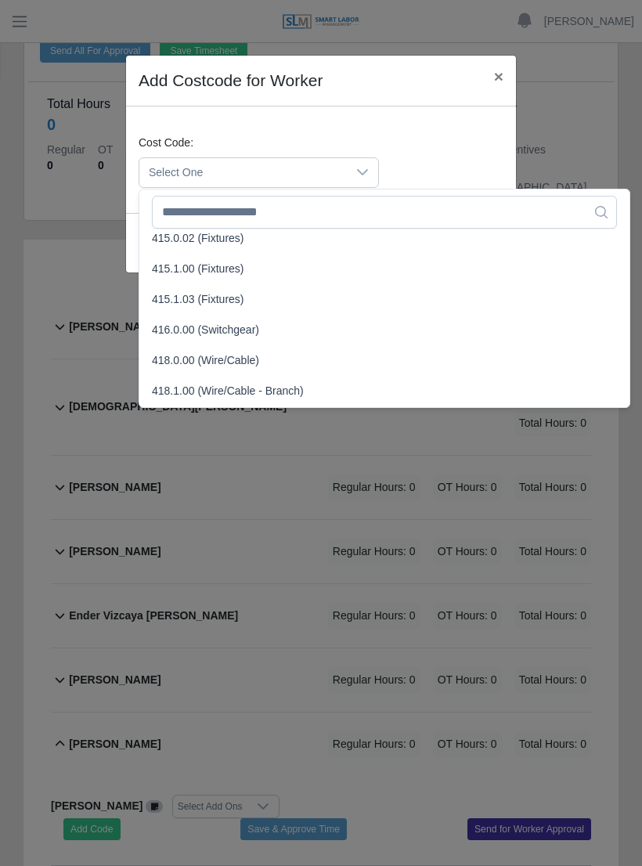
scroll to position [501, 0]
click at [222, 382] on span "418.1.00 (Wire/Cable - Branch)" at bounding box center [228, 390] width 152 height 16
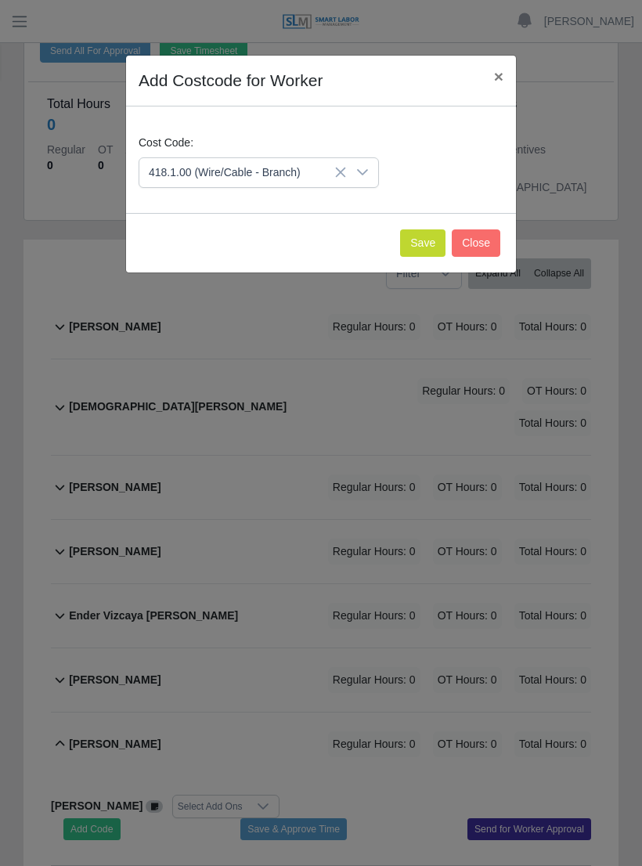
click at [347, 170] on icon at bounding box center [340, 172] width 13 height 13
click at [366, 175] on icon at bounding box center [362, 172] width 13 height 13
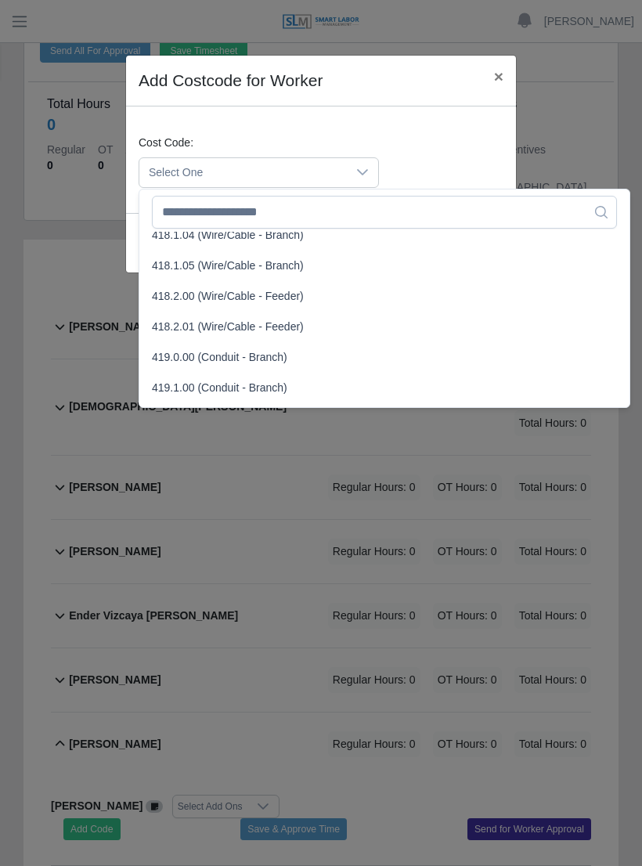
scroll to position [779, 0]
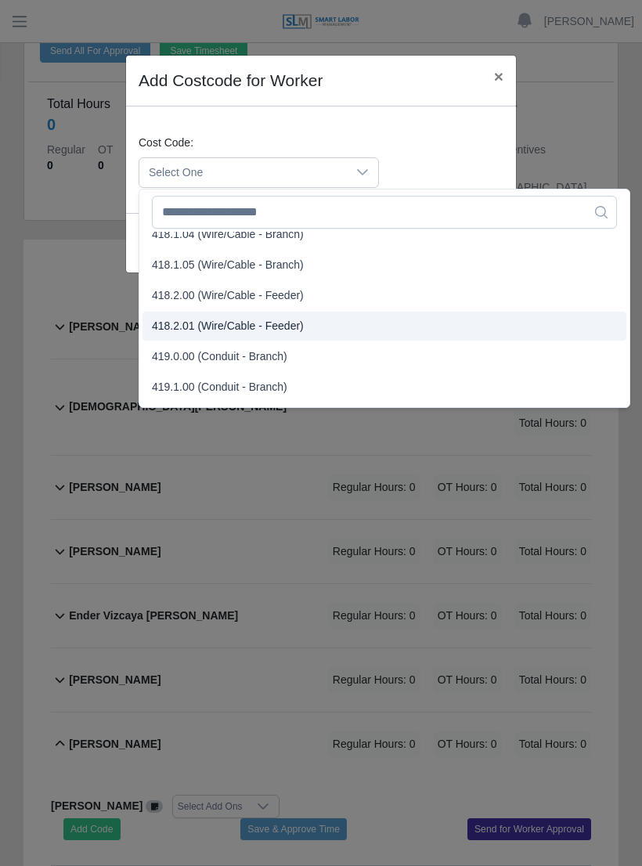
click at [201, 320] on span "418.2.01 (Wire/Cable - Feeder)" at bounding box center [228, 326] width 152 height 16
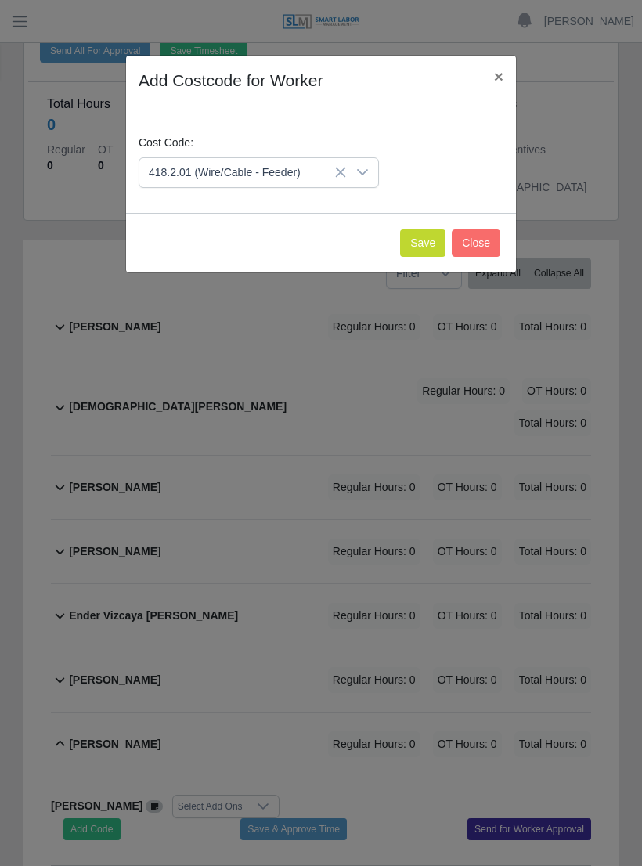
click at [428, 238] on button "Save" at bounding box center [422, 243] width 45 height 27
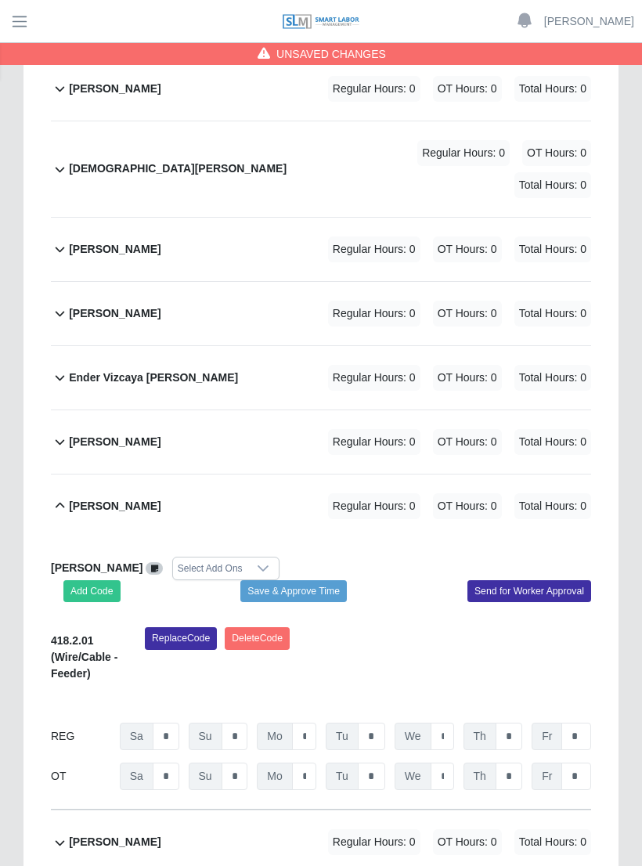
scroll to position [352, 0]
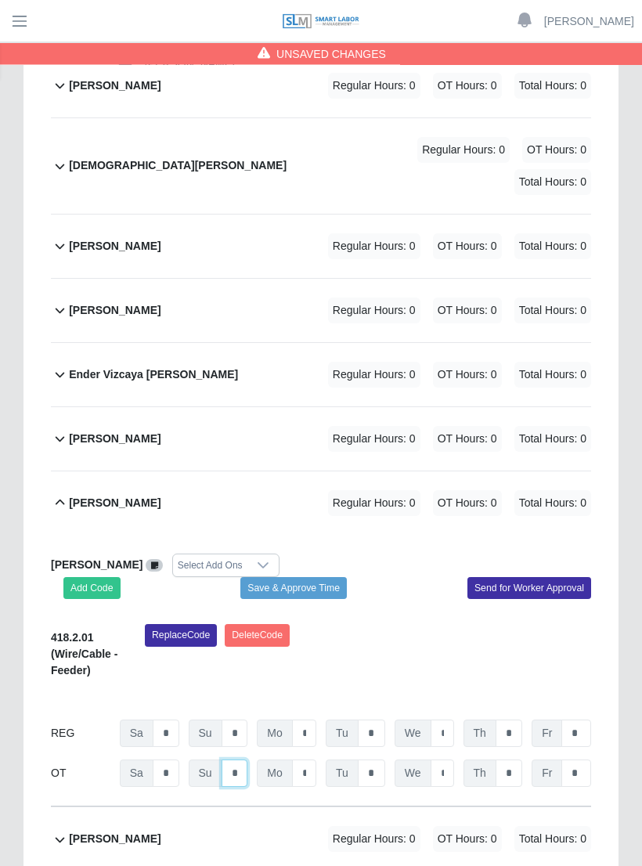
click at [243, 761] on input "*" at bounding box center [235, 774] width 27 height 27
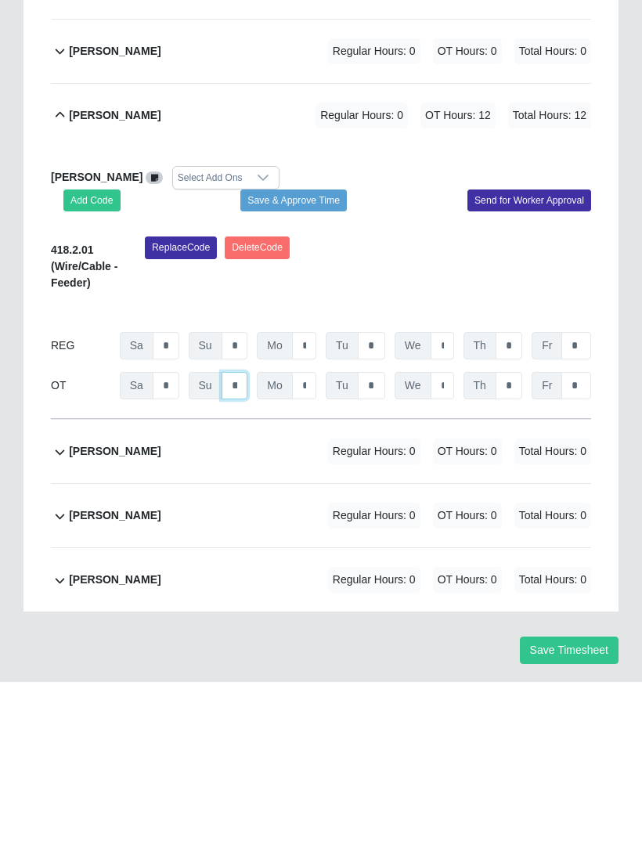
type input "**"
click at [381, 421] on div "Replace Code Delete Code" at bounding box center [368, 453] width 470 height 64
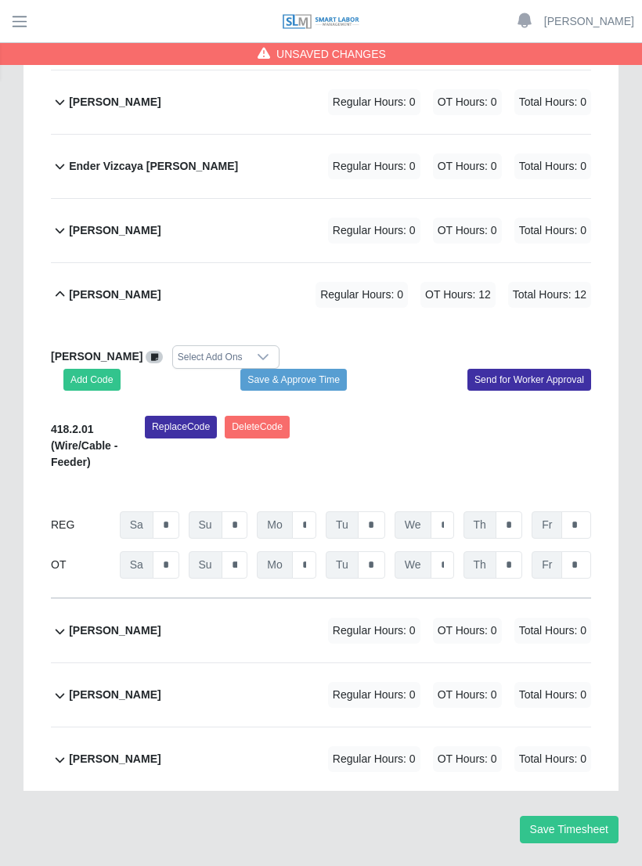
click at [323, 369] on button "Save & Approve Time" at bounding box center [293, 380] width 107 height 22
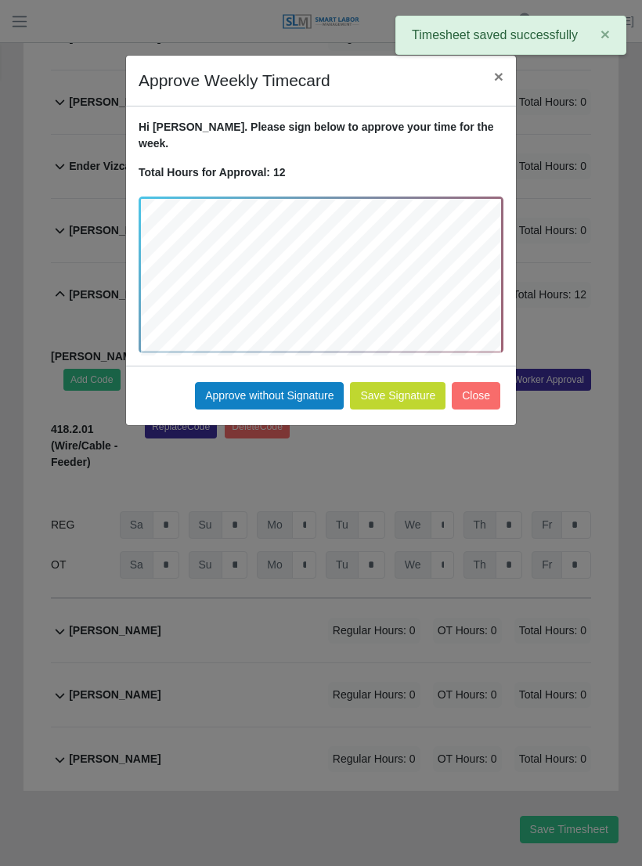
click at [280, 385] on button "Approve without Signature" at bounding box center [269, 395] width 149 height 27
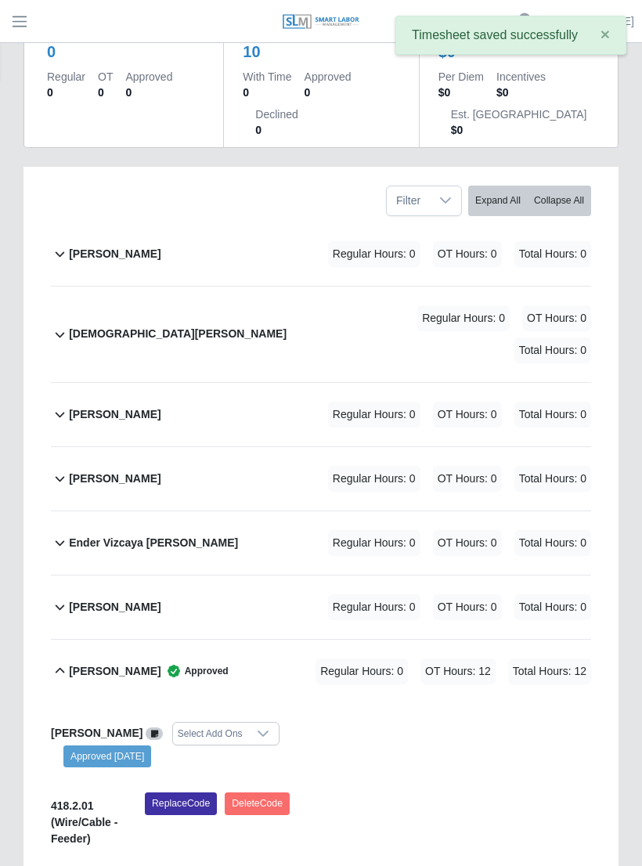
scroll to position [0, 0]
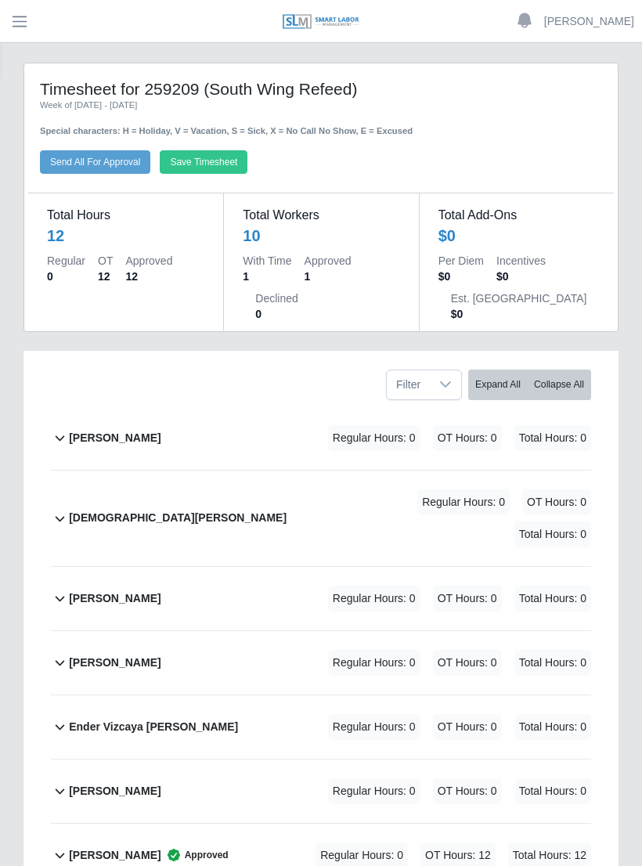
click at [592, 20] on link "[PERSON_NAME]" at bounding box center [589, 21] width 90 height 16
click at [552, 107] on link "Logout" at bounding box center [571, 108] width 141 height 33
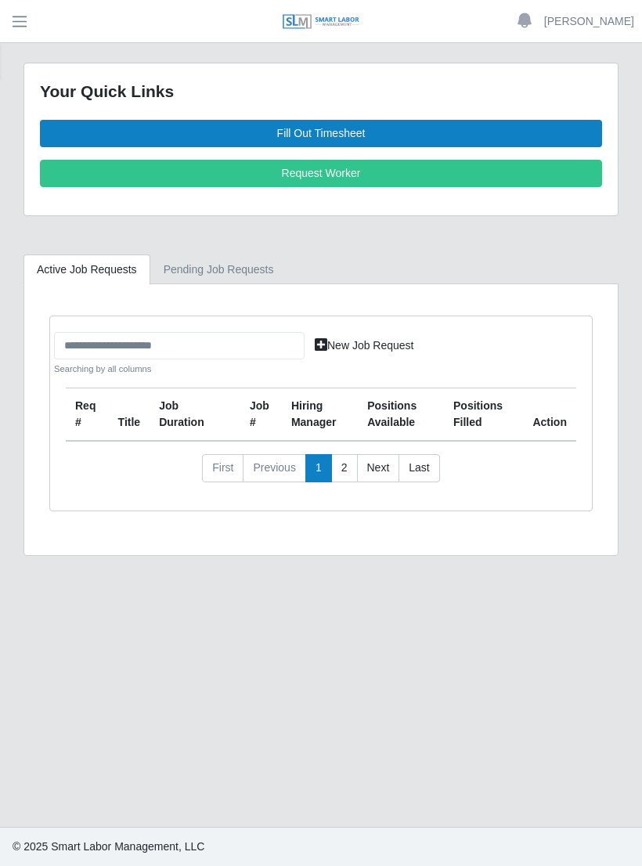
click at [344, 121] on link "Fill Out Timesheet" at bounding box center [321, 133] width 562 height 27
